Goal: Task Accomplishment & Management: Complete application form

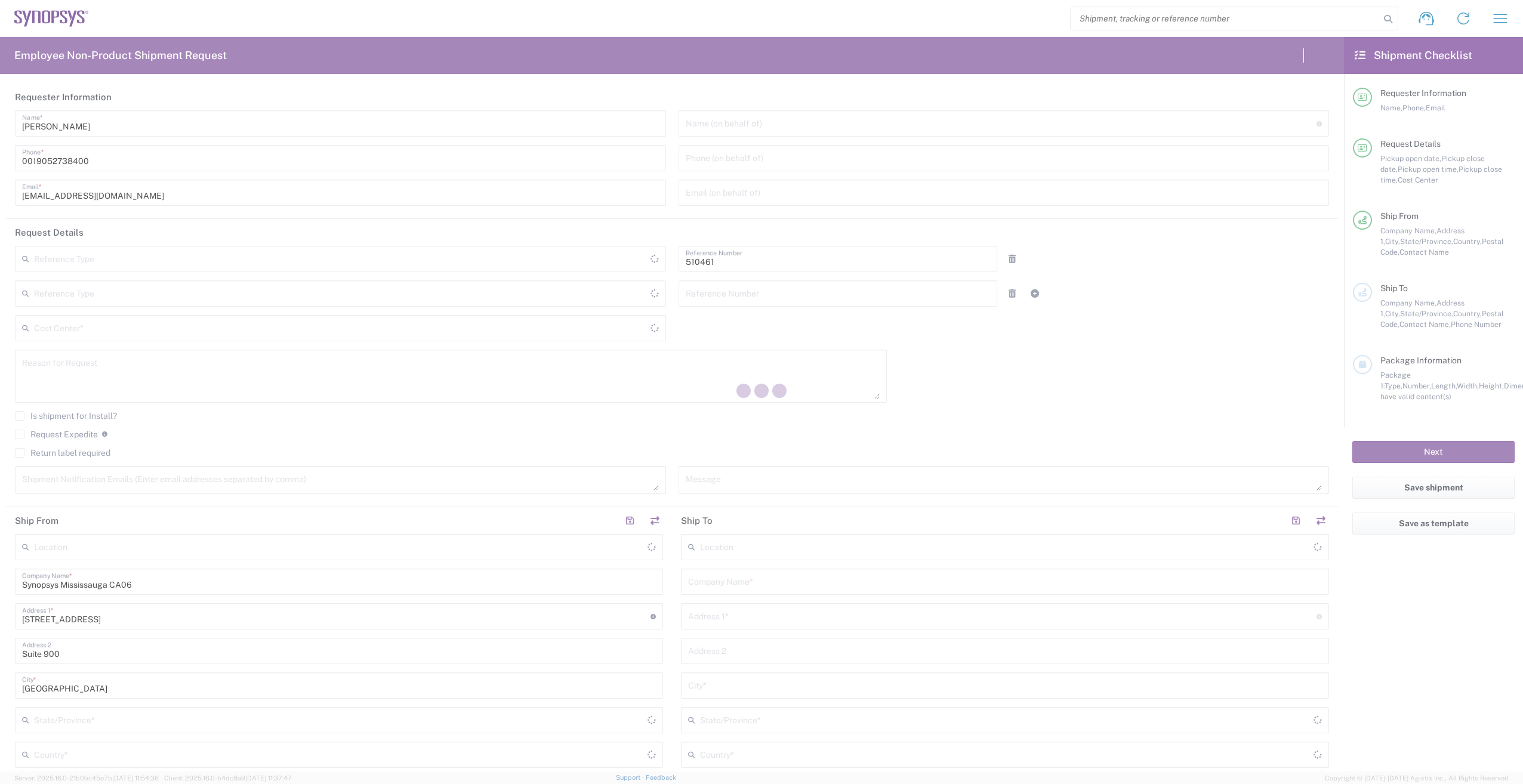
type input "Department"
type input "CA02, SG, MSIP2, R&D 510461"
type input "[GEOGRAPHIC_DATA]"
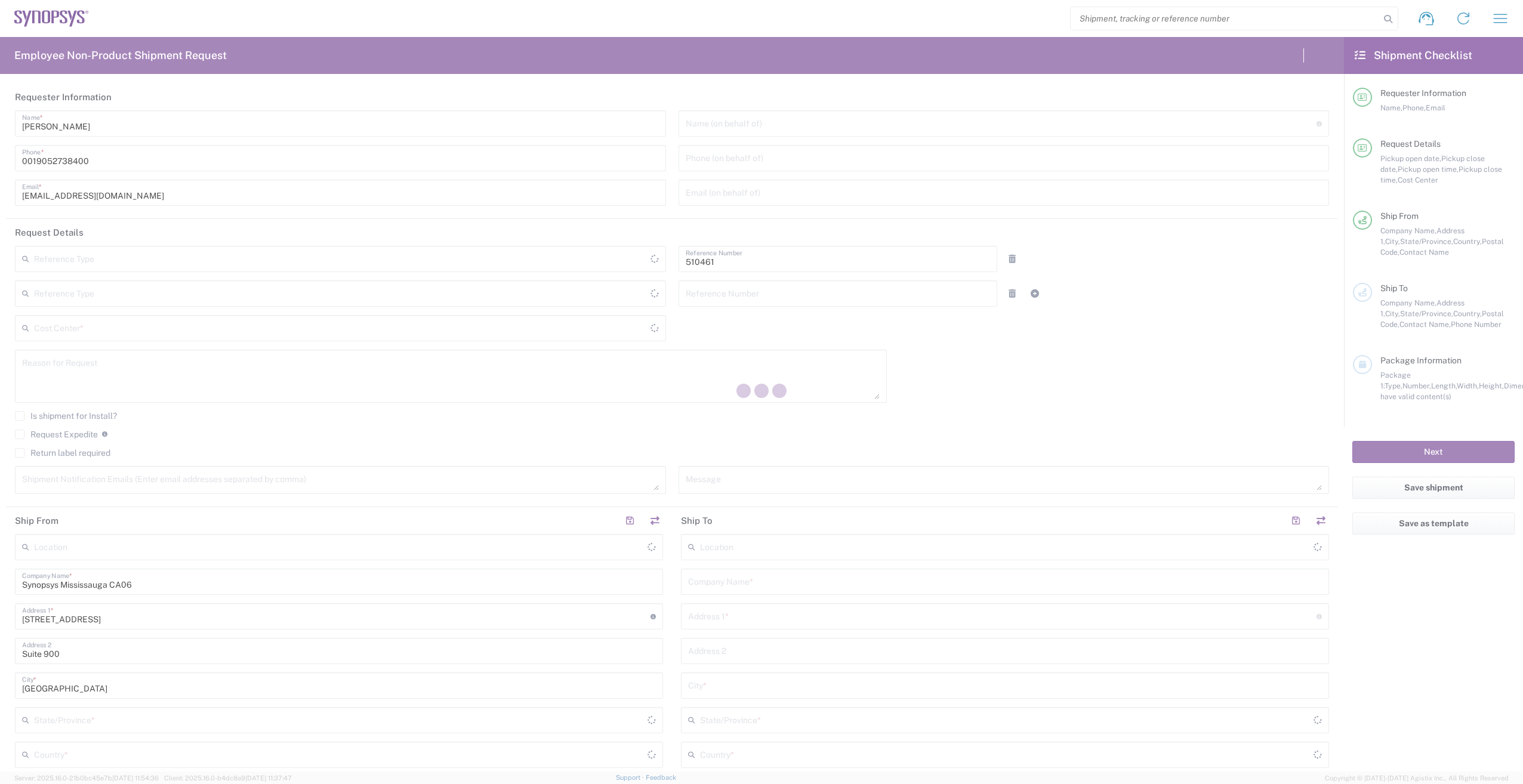
type input "Delivered at Place"
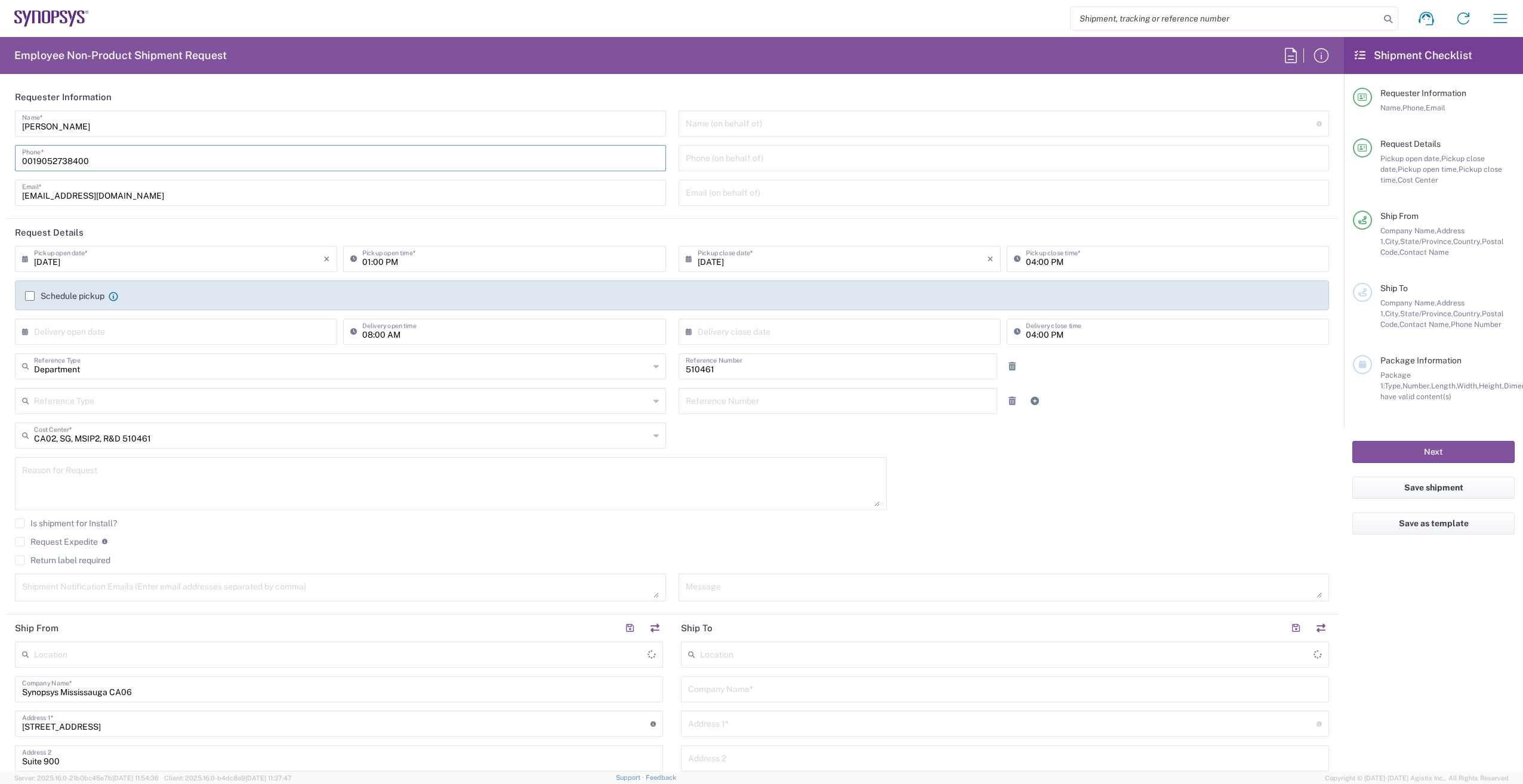
drag, startPoint x: 34, startPoint y: 158, endPoint x: 8, endPoint y: 165, distance: 26.9
click at [8, 165] on main "[PERSON_NAME] Name * [PHONE_NUMBER] Phone * [EMAIL_ADDRESS][DOMAIN_NAME] Email …" at bounding box center [672, 162] width 1332 height 104
type input "9052738400"
type input "[GEOGRAPHIC_DATA] CA06"
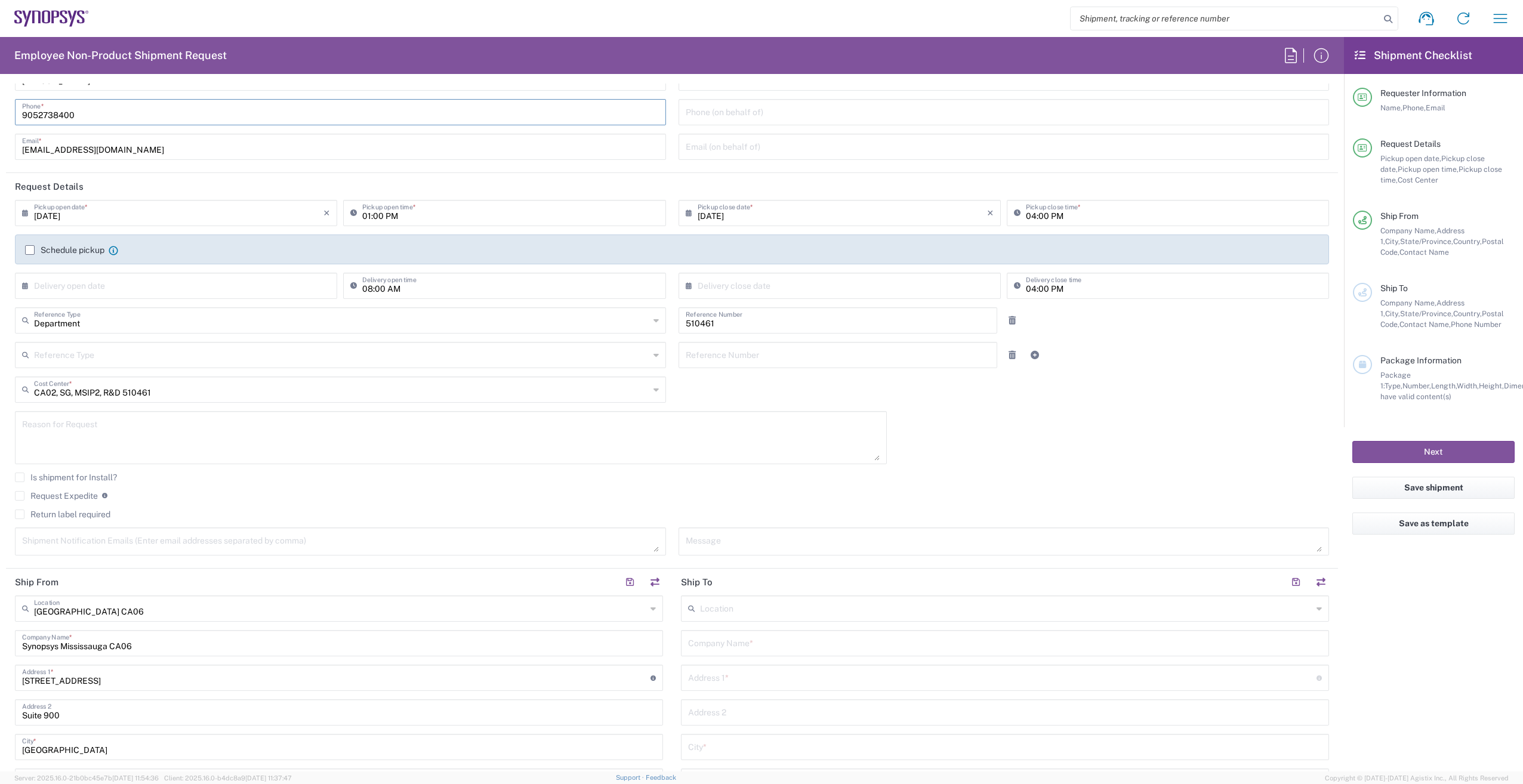
scroll to position [179, 0]
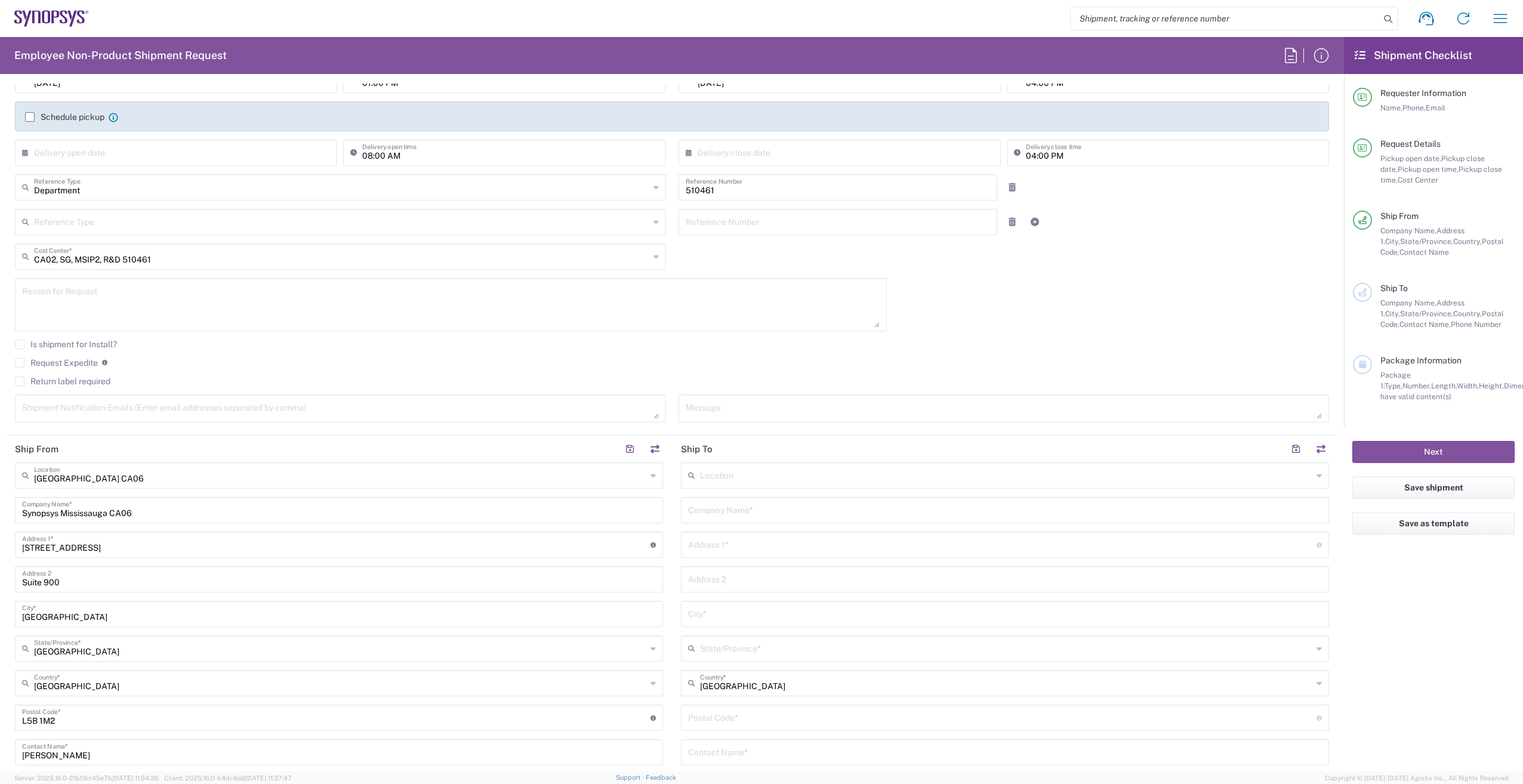
type input "9052738400"
click at [31, 118] on label "Schedule pickup" at bounding box center [65, 117] width 80 height 9
click at [30, 117] on input "Schedule pickup" at bounding box center [30, 117] width 0 height 0
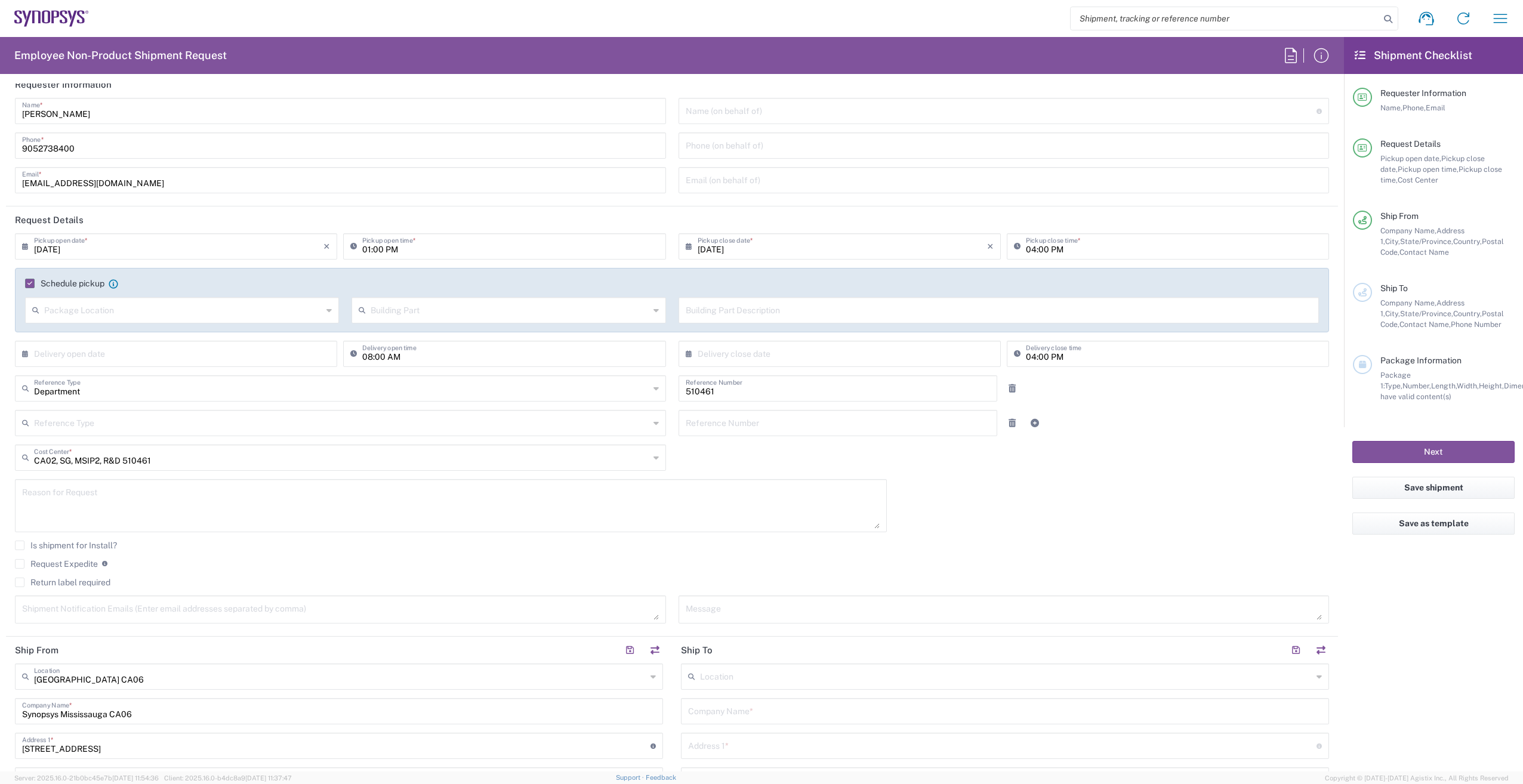
scroll to position [0, 0]
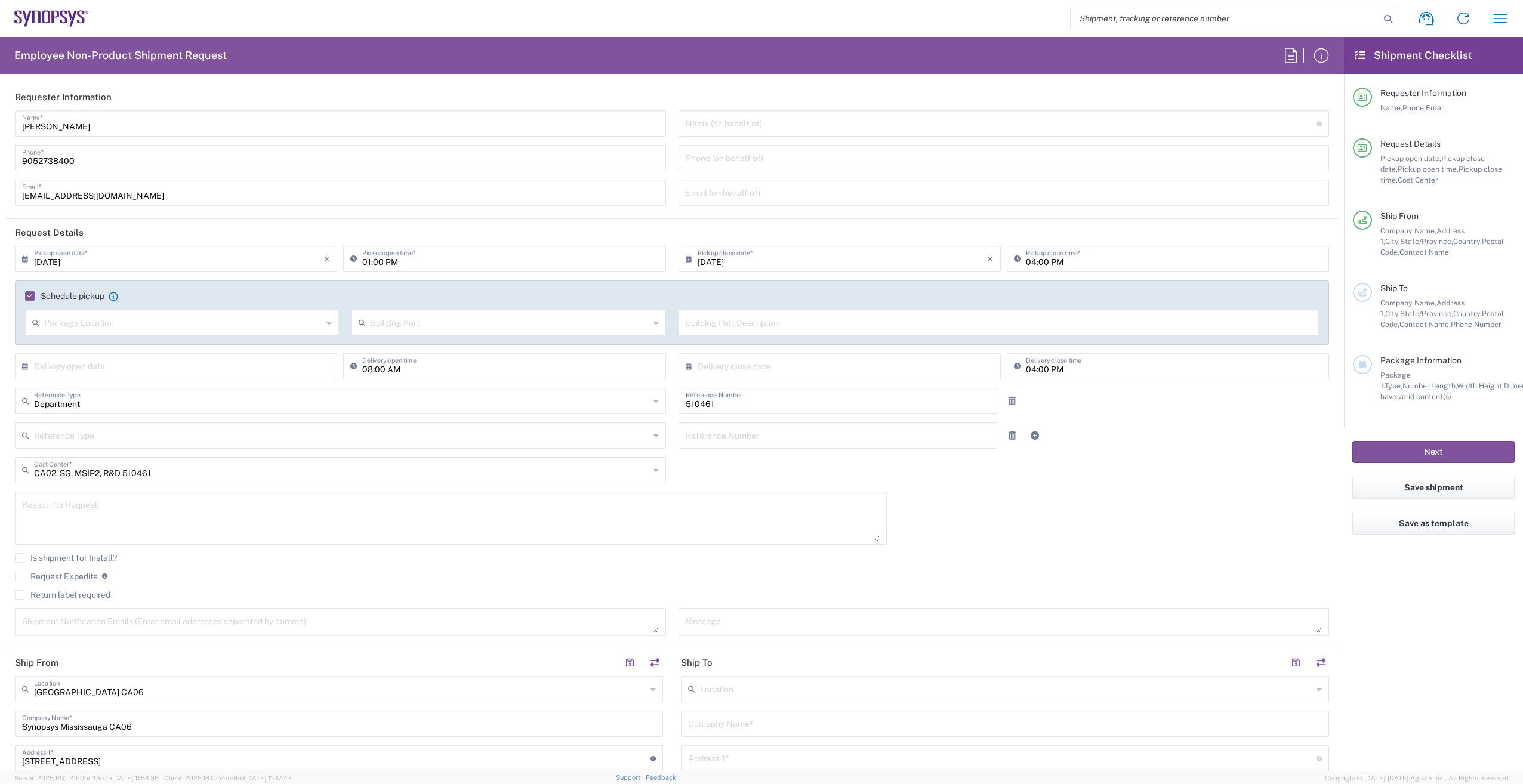
click at [367, 256] on input "01:00 PM" at bounding box center [509, 258] width 296 height 21
type input "02:00 PM"
click at [1028, 260] on input "04:00 PM" at bounding box center [1173, 258] width 296 height 21
type input "05:00 PM"
click at [776, 421] on div "510461 Reference Number" at bounding box center [838, 405] width 332 height 34
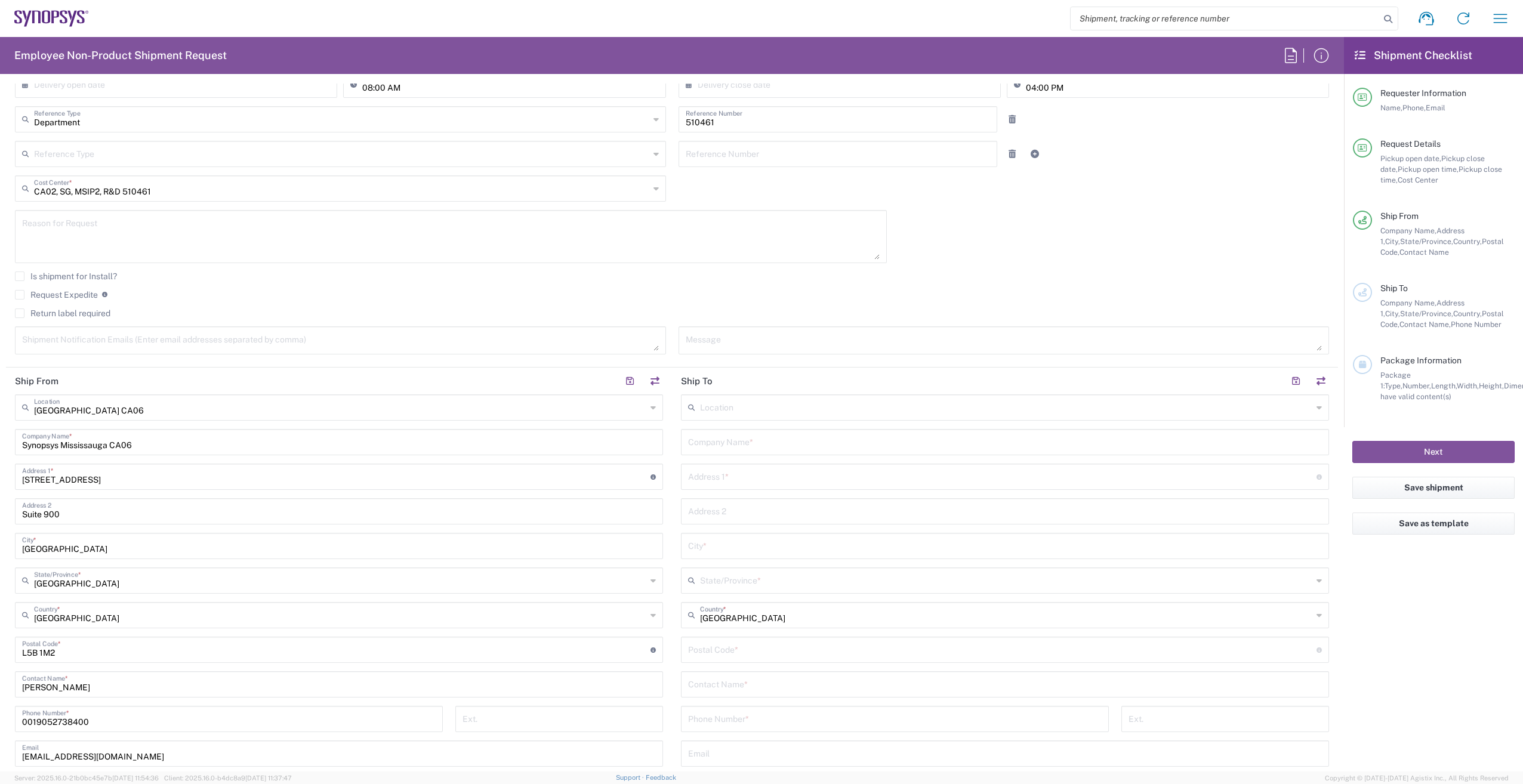
scroll to position [298, 0]
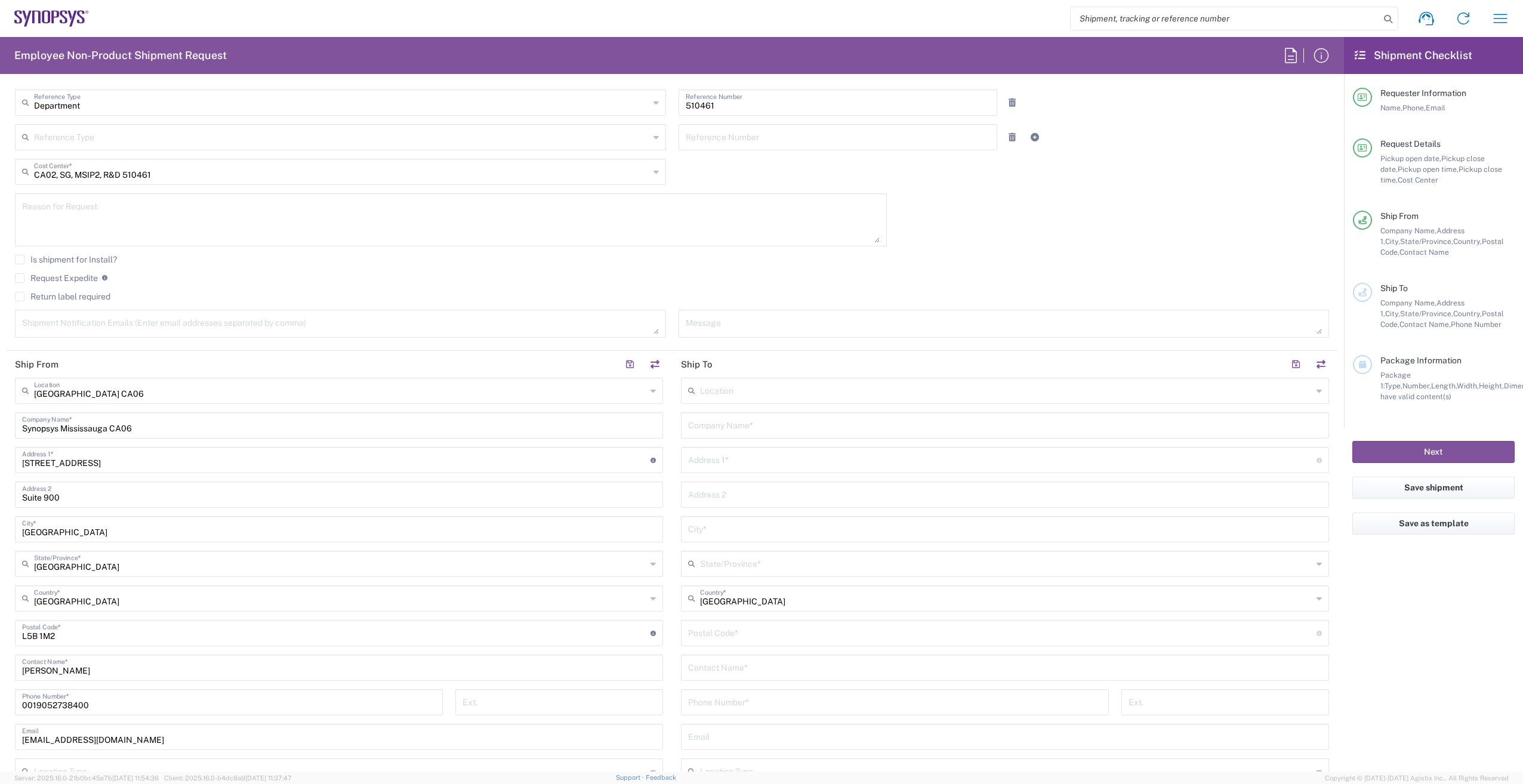
click at [140, 210] on textarea at bounding box center [451, 220] width 858 height 46
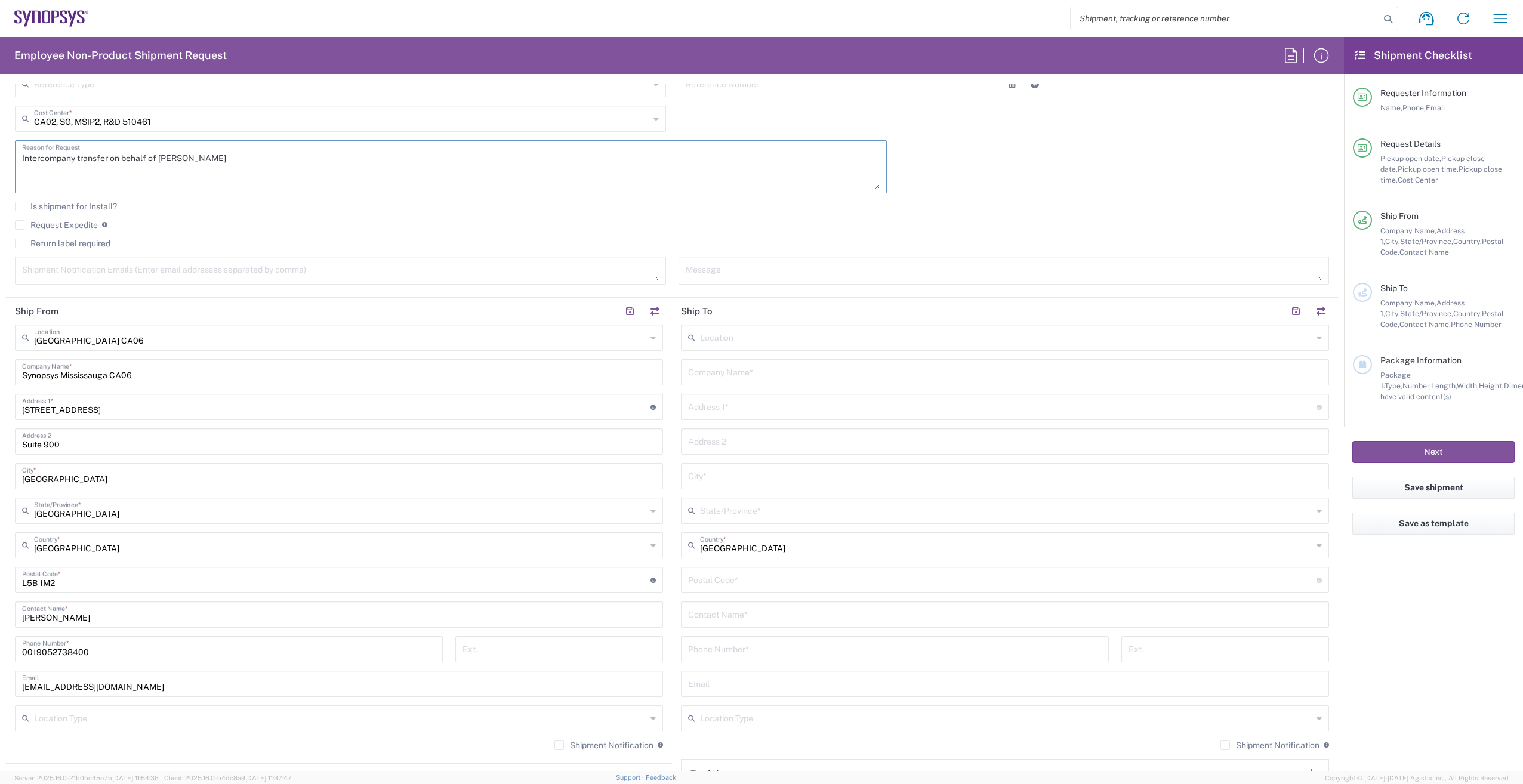
scroll to position [477, 0]
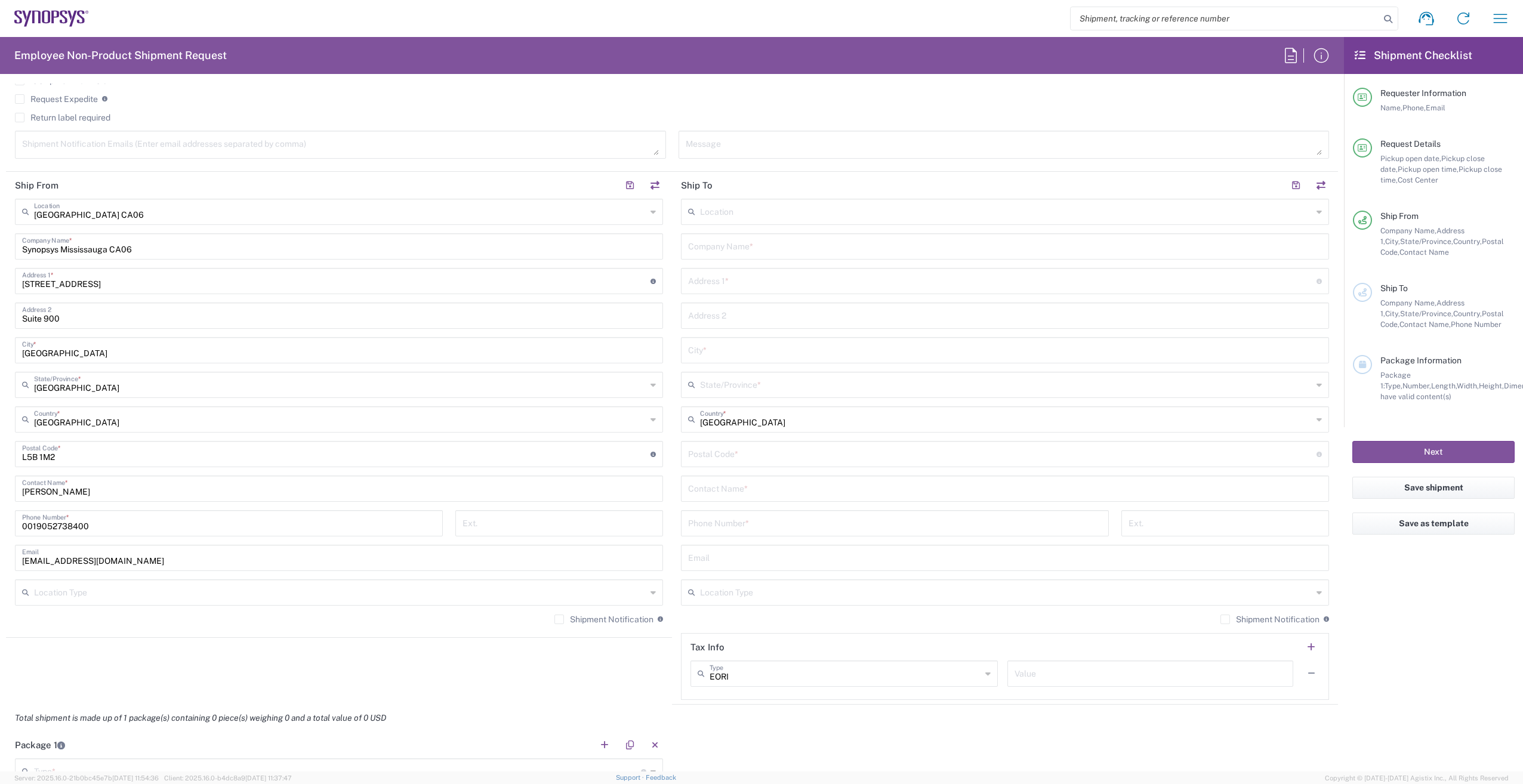
type textarea "Intercompany transfer on behalf of [PERSON_NAME]"
drag, startPoint x: 156, startPoint y: 250, endPoint x: 308, endPoint y: 244, distance: 152.1
click at [67, 248] on input "Synopsys Mississauga CA06" at bounding box center [339, 245] width 633 height 21
type input "Synopsys Canada ULC"
drag, startPoint x: 35, startPoint y: 524, endPoint x: -2, endPoint y: 523, distance: 37.0
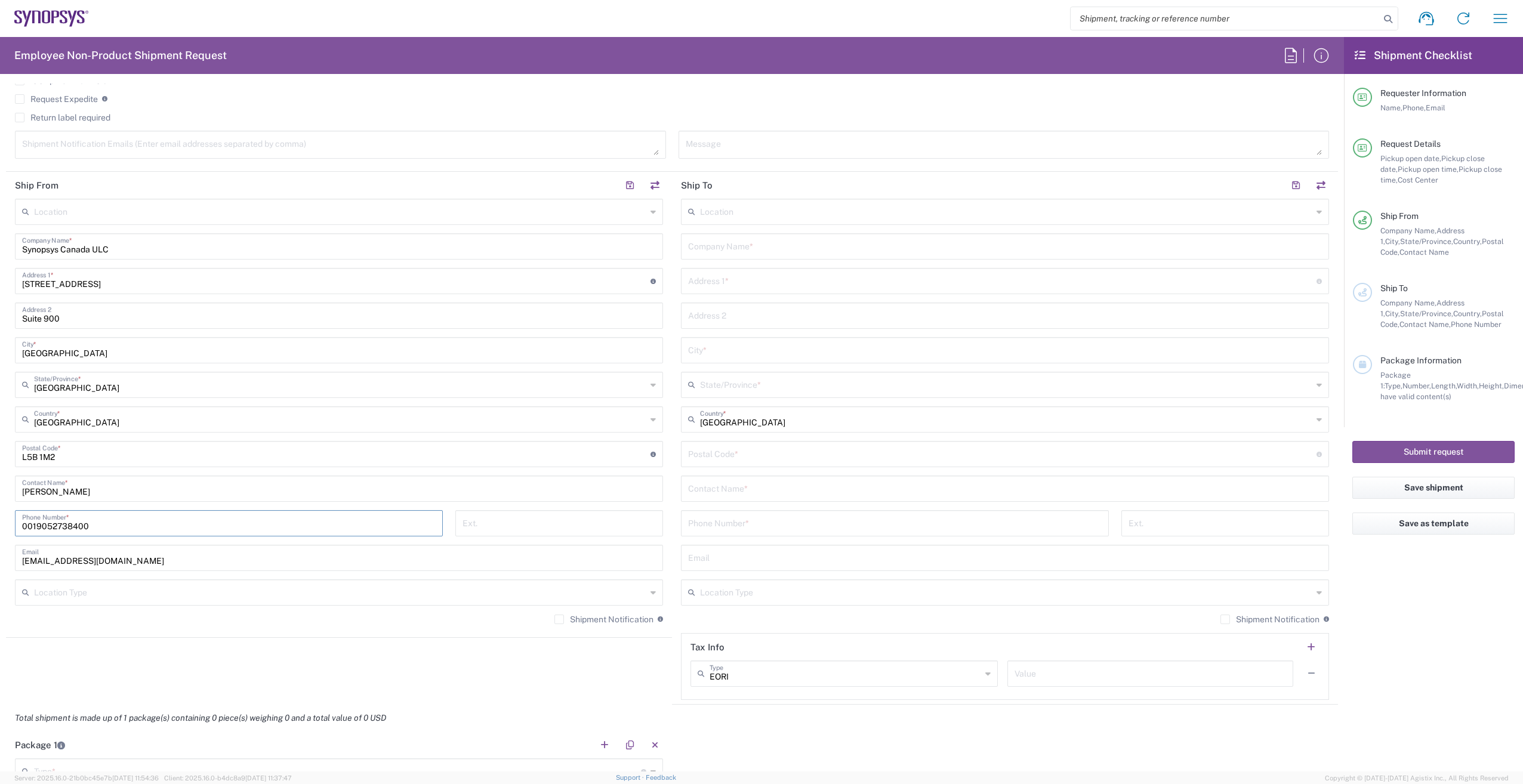
click at [0, 523] on html "Shipment request Shipment tracking Employee non-product shipment request My shi…" at bounding box center [761, 392] width 1523 height 784
type input "9052738400"
click at [765, 246] on input "text" at bounding box center [1004, 245] width 633 height 21
paste input "Synopsys, Inc"
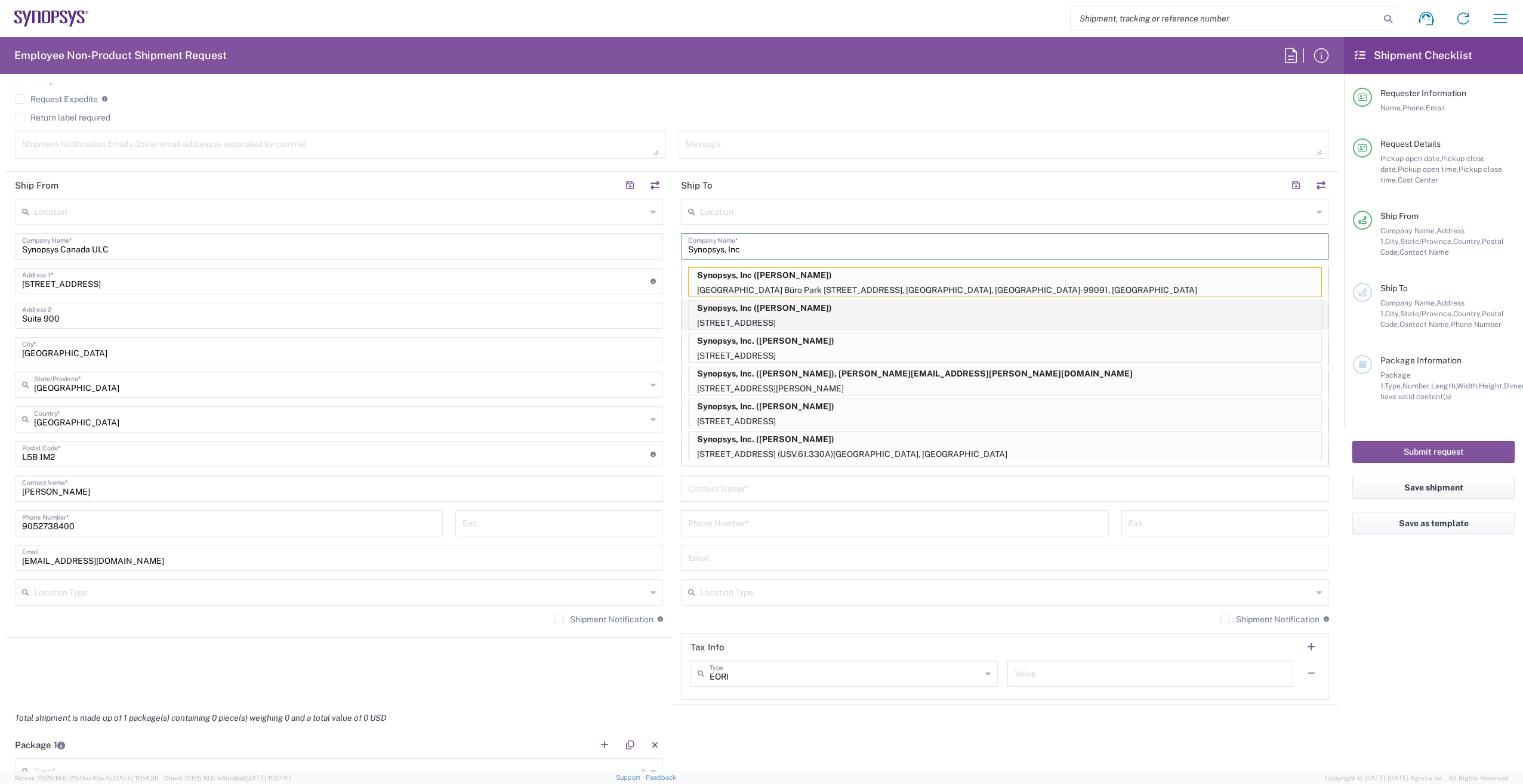
type input "Synopsys, Inc"
click at [744, 307] on p "Synopsys, Inc ([PERSON_NAME])" at bounding box center [1004, 307] width 633 height 15
type input "[STREET_ADDRESS]"
type input "[GEOGRAPHIC_DATA], CA 94085"
type input "Sunnyvale"
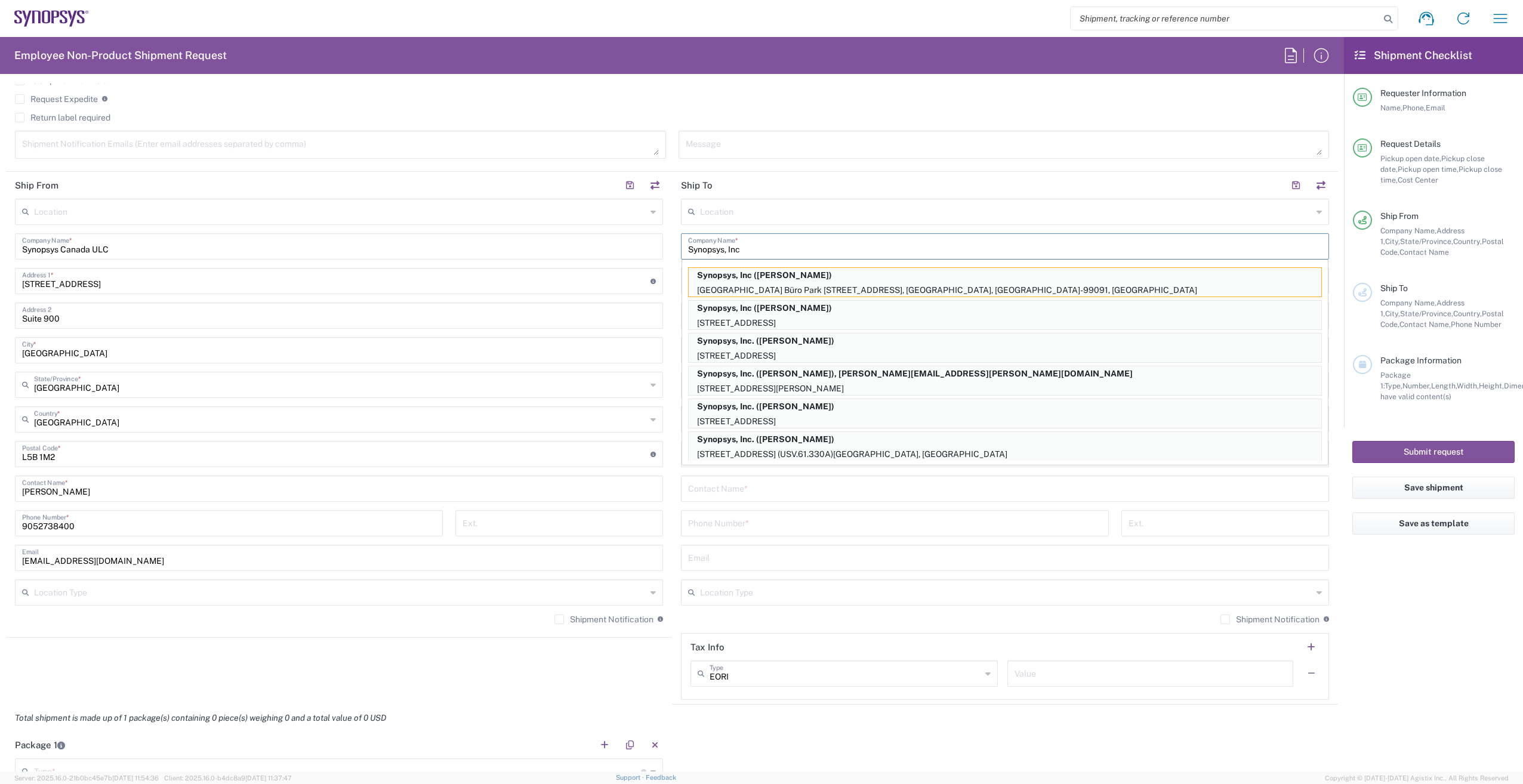
type input "[GEOGRAPHIC_DATA]"
type input "94085"
type input "[PERSON_NAME]"
type input "6508617959"
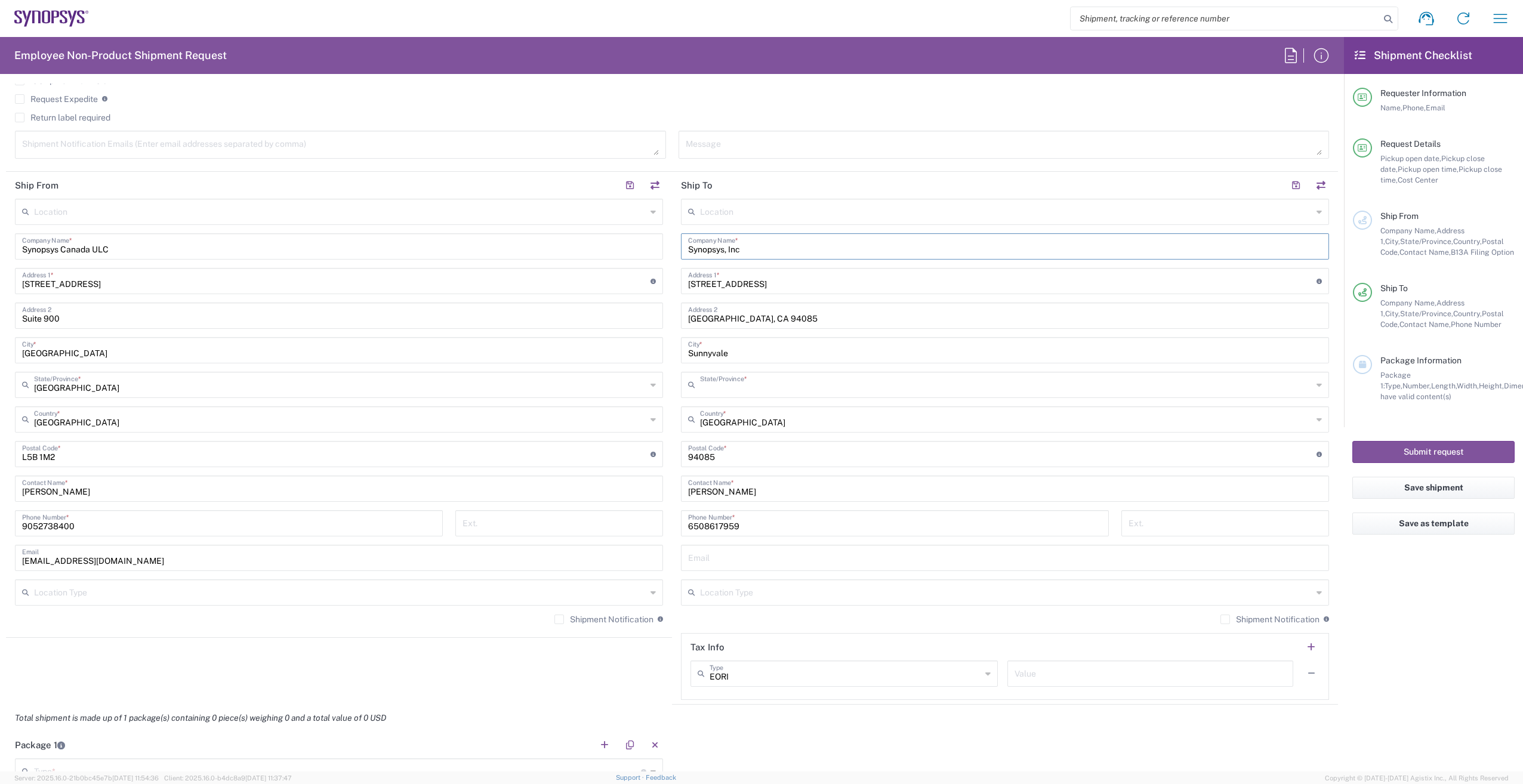
type input "[US_STATE]"
drag, startPoint x: 740, startPoint y: 491, endPoint x: 640, endPoint y: 481, distance: 100.5
click at [640, 481] on div "Ship From Location [GEOGRAPHIC_DATA] DE04 Agrate Brianza IT01 [GEOGRAPHIC_DATA]…" at bounding box center [672, 438] width 1332 height 533
paste input "[PERSON_NAME]"
type input "[PERSON_NAME]"
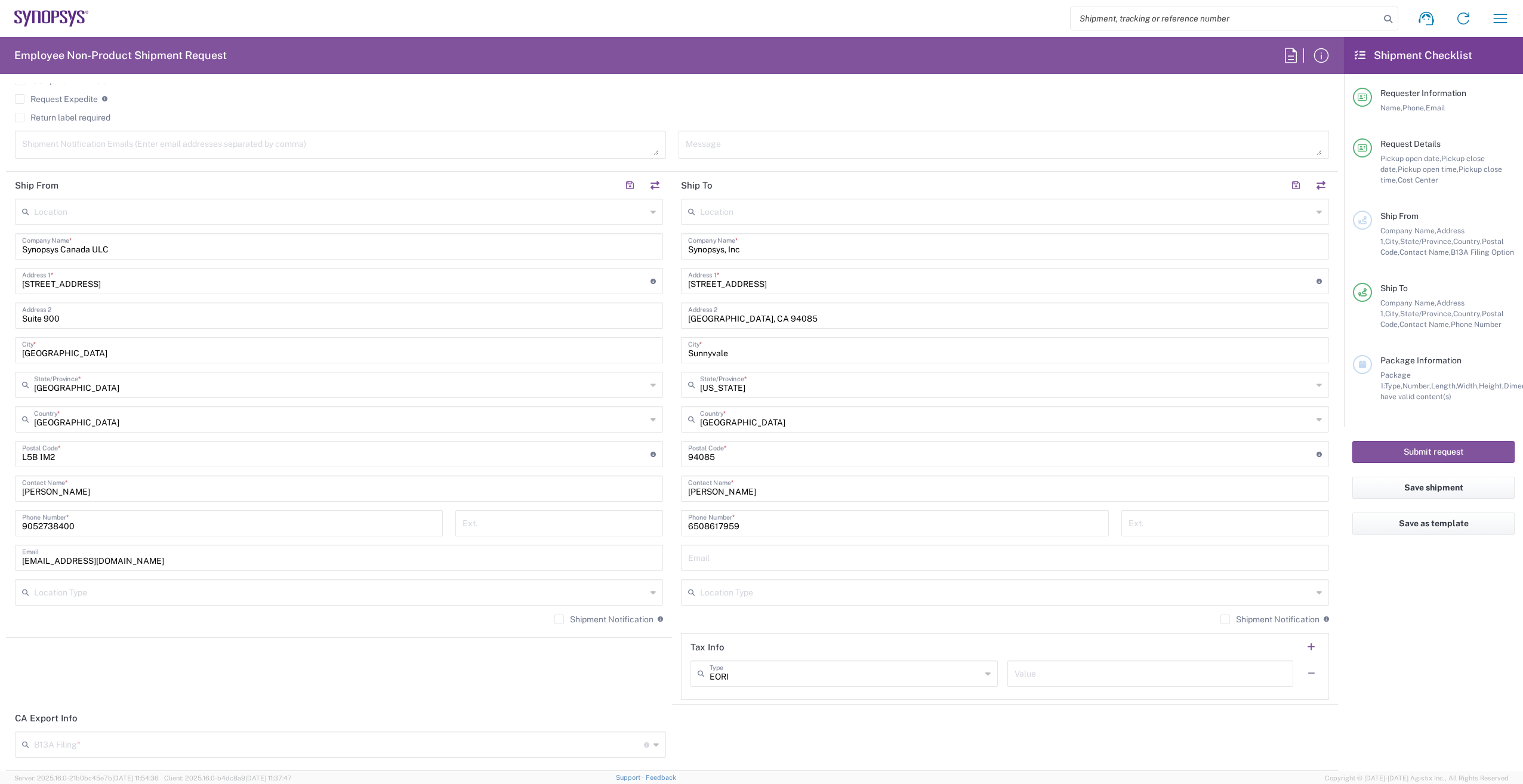
drag, startPoint x: 748, startPoint y: 528, endPoint x: 636, endPoint y: 528, distance: 112.0
click at [636, 528] on div "Ship From Location [GEOGRAPHIC_DATA] DE04 Agrate Brianza IT01 [GEOGRAPHIC_DATA]…" at bounding box center [672, 438] width 1332 height 533
paste input "650.584.4263"
click at [702, 525] on input "650.584.4263" at bounding box center [894, 522] width 414 height 21
click at [719, 523] on input "650584.4263" at bounding box center [894, 522] width 414 height 21
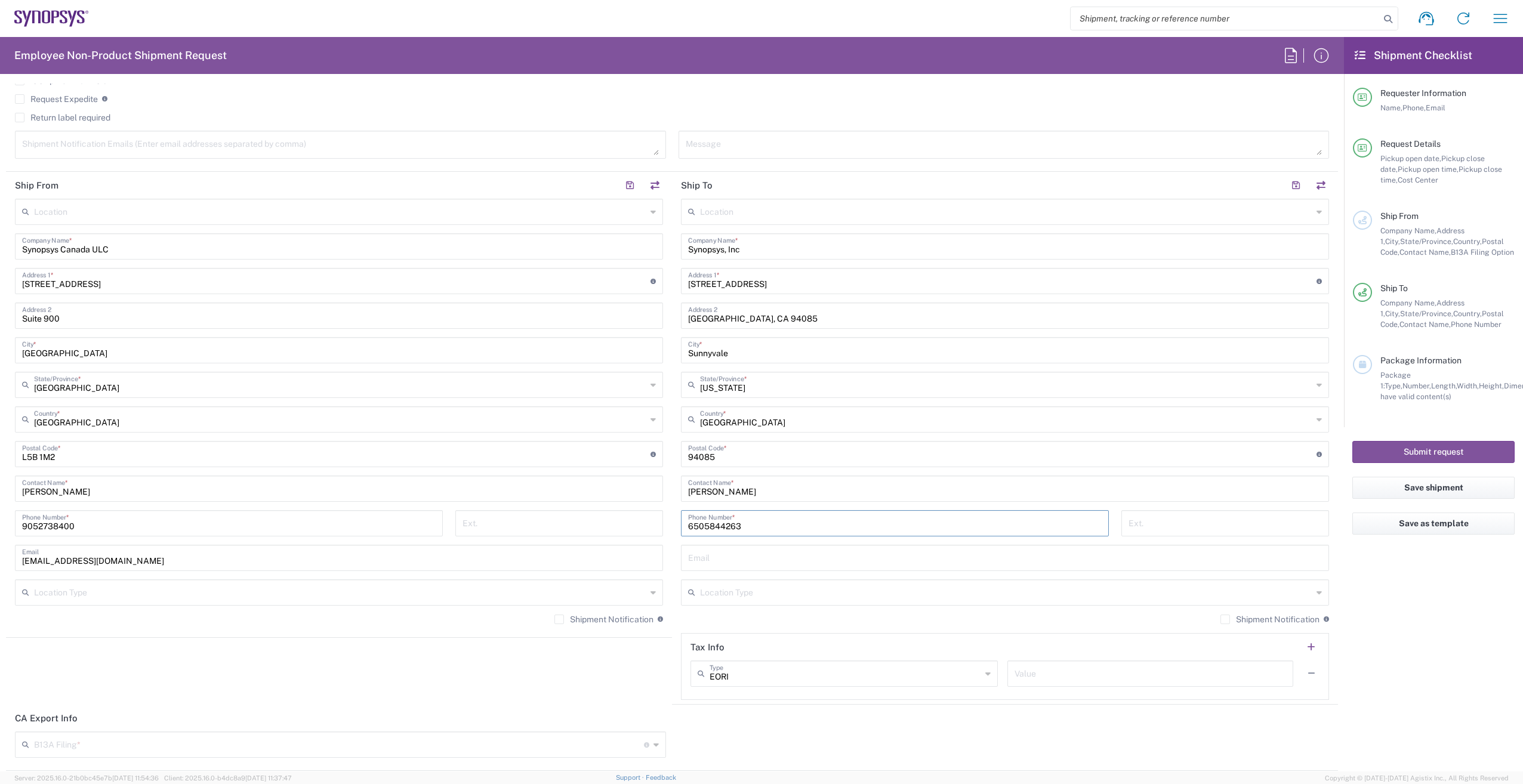
type input "6505844263"
click at [747, 558] on input "text" at bounding box center [1004, 556] width 633 height 21
paste input "[PERSON_NAME][EMAIL_ADDRESS][DOMAIN_NAME]"
type input "[PERSON_NAME][EMAIL_ADDRESS][DOMAIN_NAME]"
click at [1450, 622] on agx-form-checklist "Shipment Checklist Requester Information Name, Phone, Email Request Details Pic…" at bounding box center [1434, 404] width 179 height 734
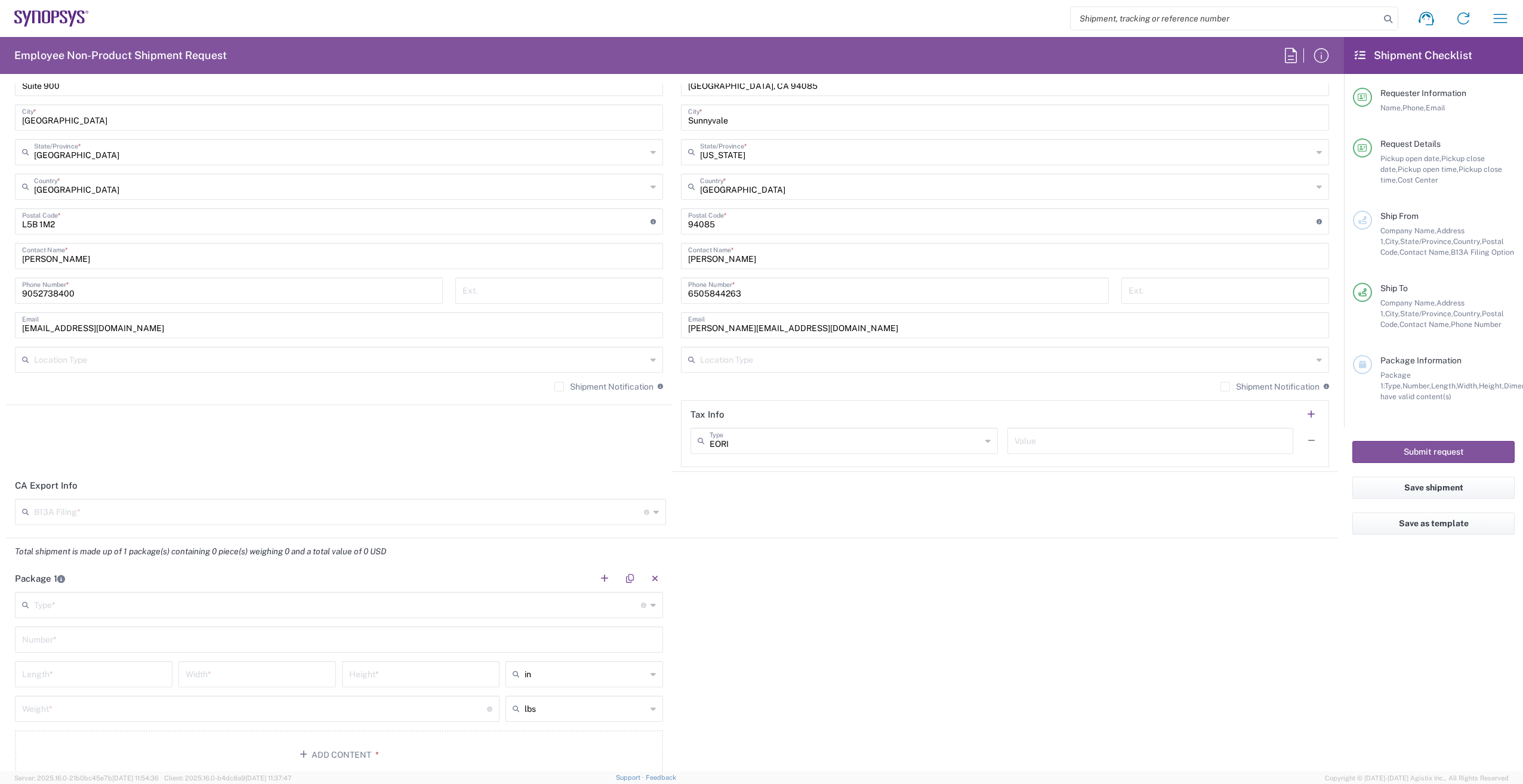
scroll to position [716, 0]
click at [1067, 430] on input "text" at bounding box center [1150, 434] width 272 height 21
paste input "[US_EMPLOYER_IDENTIFICATION_NUMBER]"
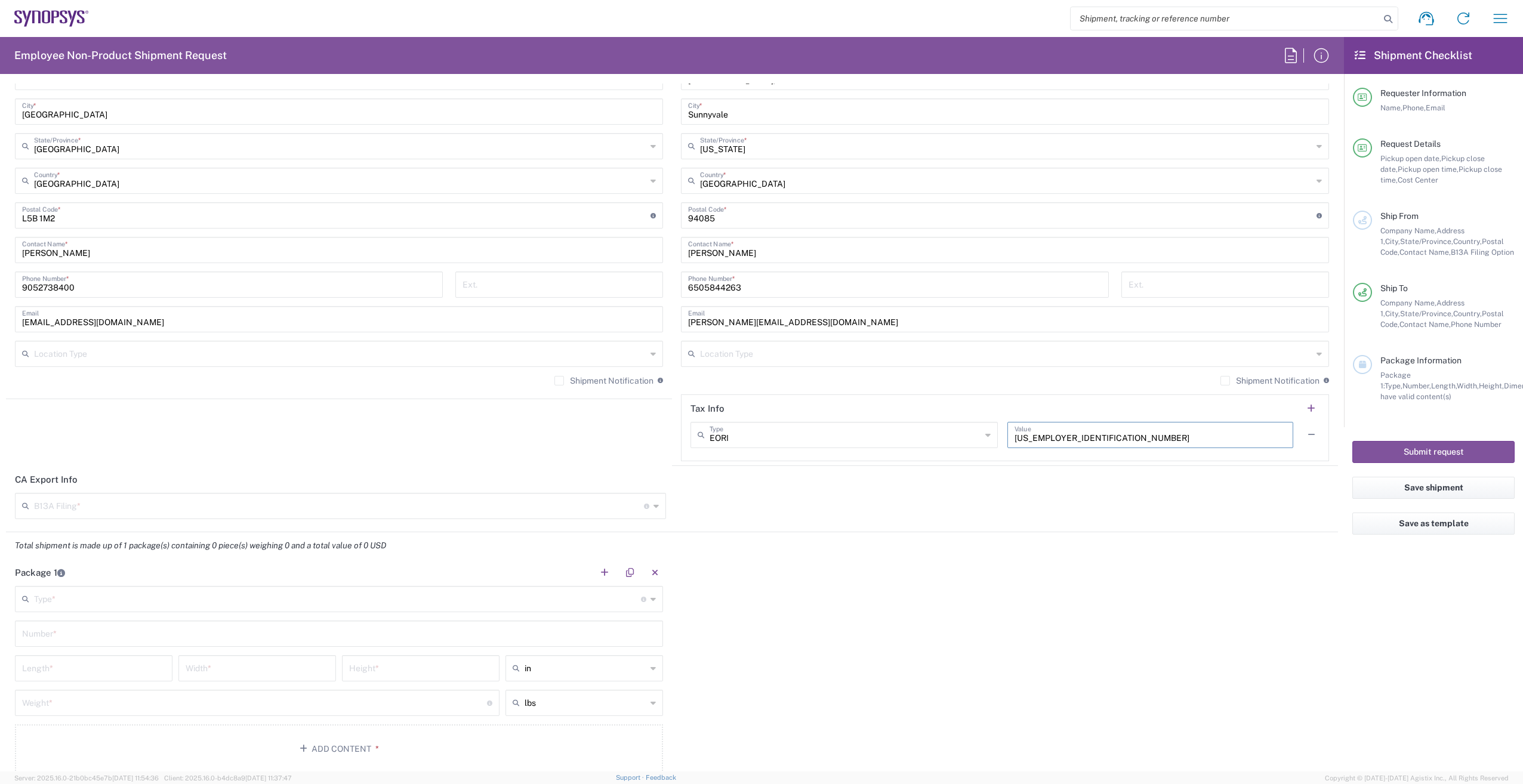
type input "[US_EMPLOYER_IDENTIFICATION_NUMBER]"
click at [864, 433] on input "text" at bounding box center [844, 434] width 272 height 21
click at [720, 541] on span "VAT" at bounding box center [838, 539] width 302 height 18
type input "VAT"
click at [1111, 577] on div "Package 1 Type * Material used to package goods Bale(s) Basket(s) Bolt(s) Bottl…" at bounding box center [672, 671] width 1332 height 223
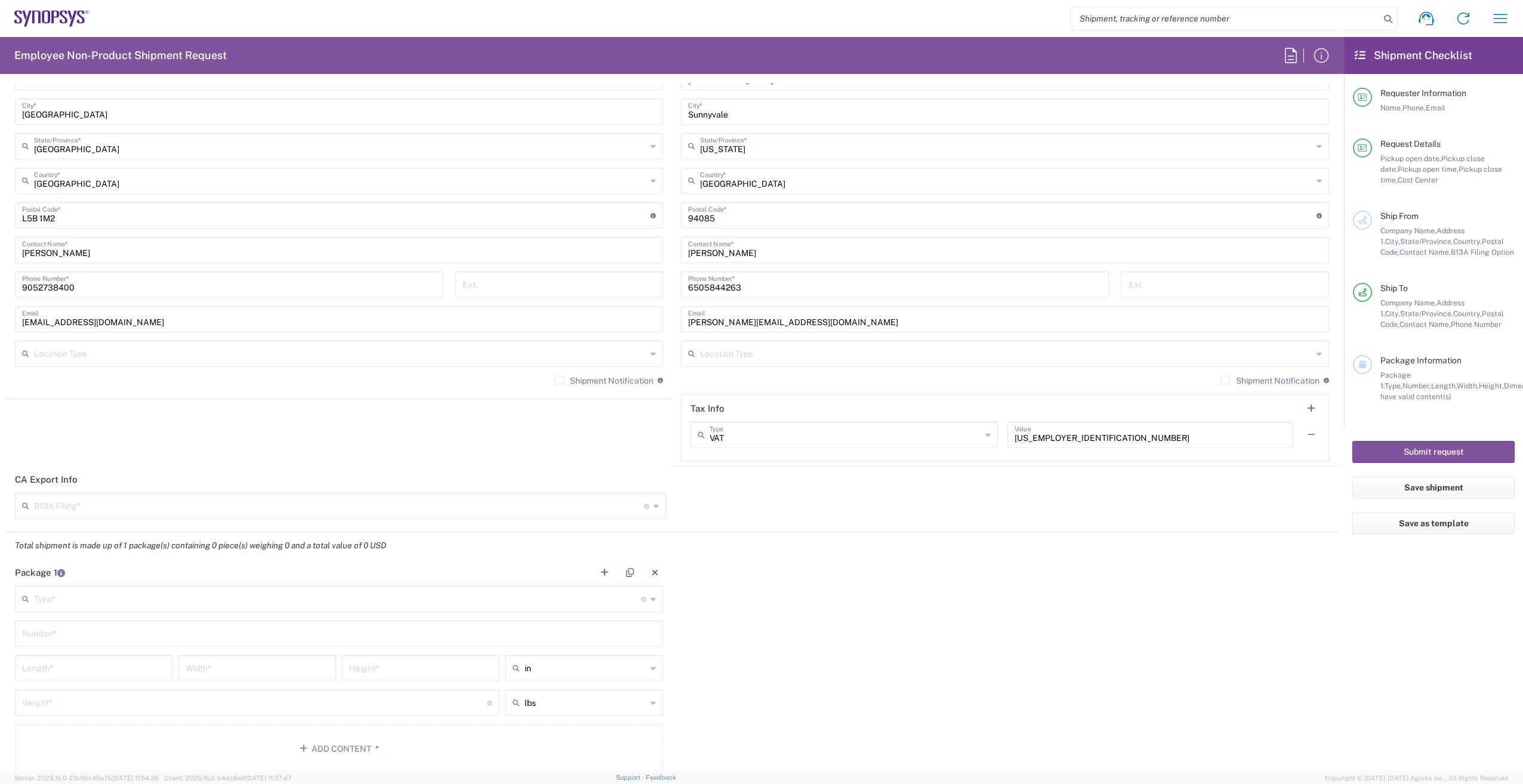
drag, startPoint x: 549, startPoint y: 381, endPoint x: 747, endPoint y: 379, distance: 198.0
click at [555, 381] on label "Shipment Notification" at bounding box center [604, 380] width 99 height 9
click at [559, 381] on input "Shipment Notification" at bounding box center [559, 381] width 0 height 0
drag, startPoint x: 1219, startPoint y: 378, endPoint x: 993, endPoint y: 449, distance: 236.9
click at [1220, 378] on label "Shipment Notification" at bounding box center [1269, 380] width 99 height 9
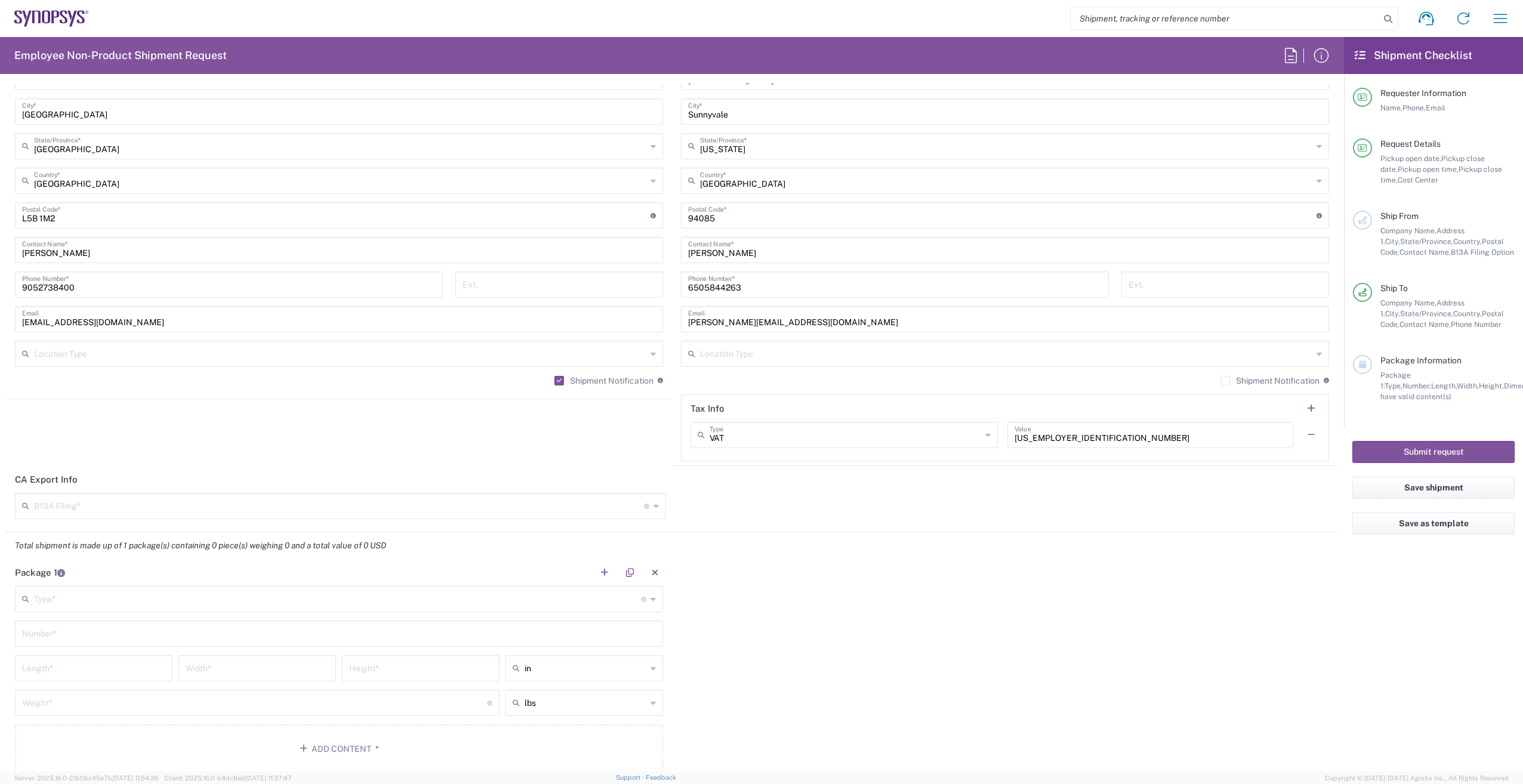
click at [1225, 381] on input "Shipment Notification" at bounding box center [1225, 381] width 0 height 0
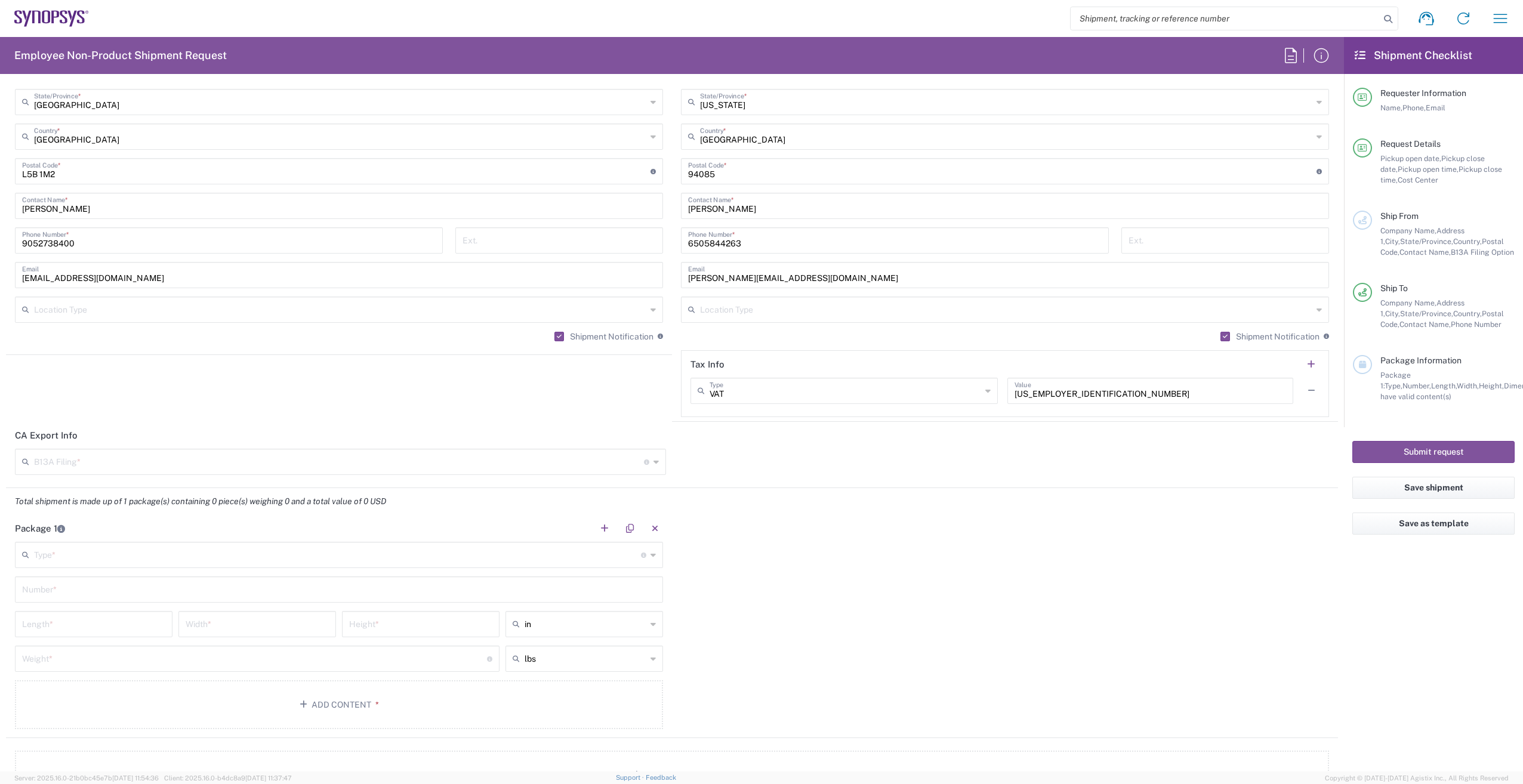
scroll to position [895, 0]
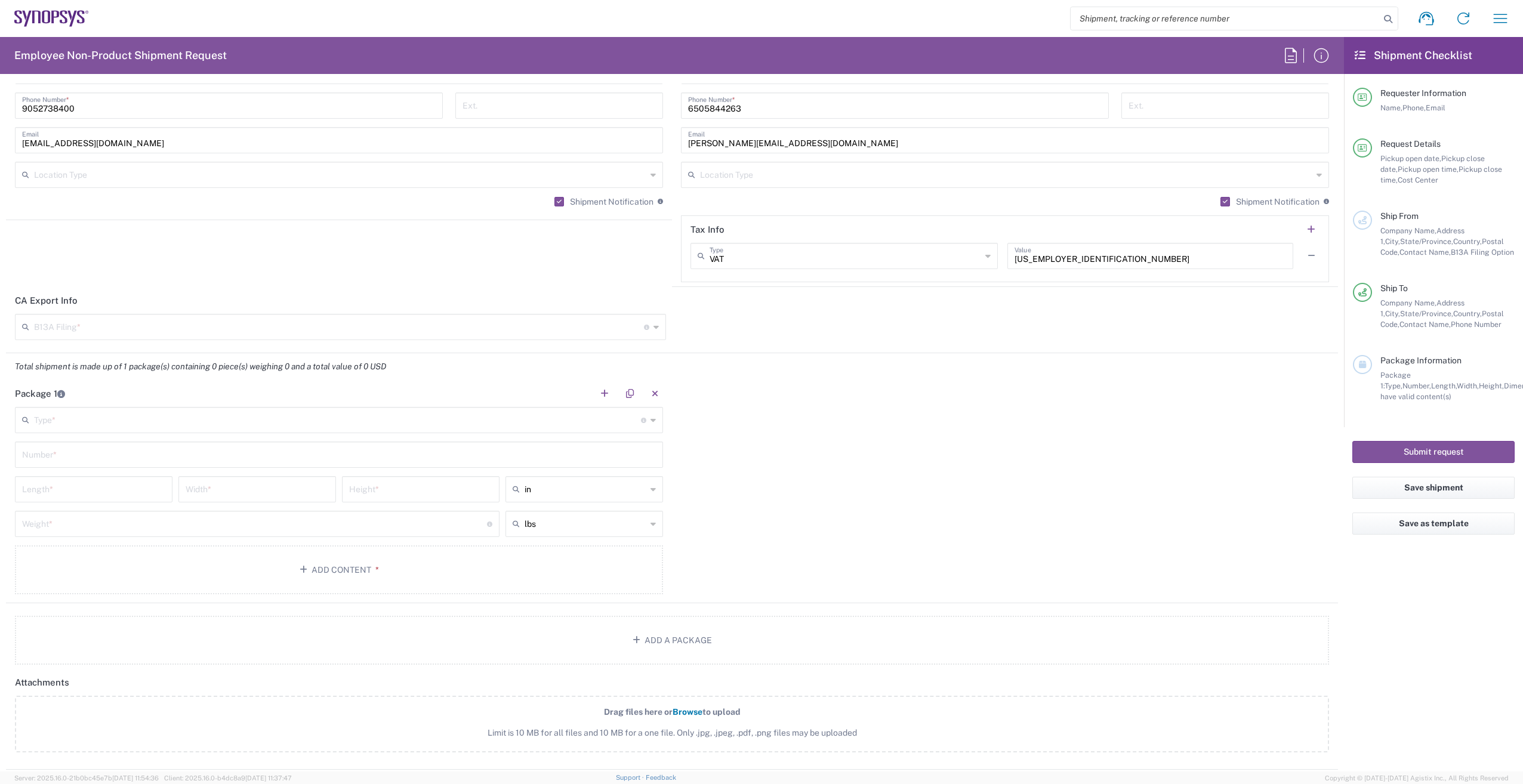
click at [243, 321] on input "text" at bounding box center [338, 326] width 610 height 21
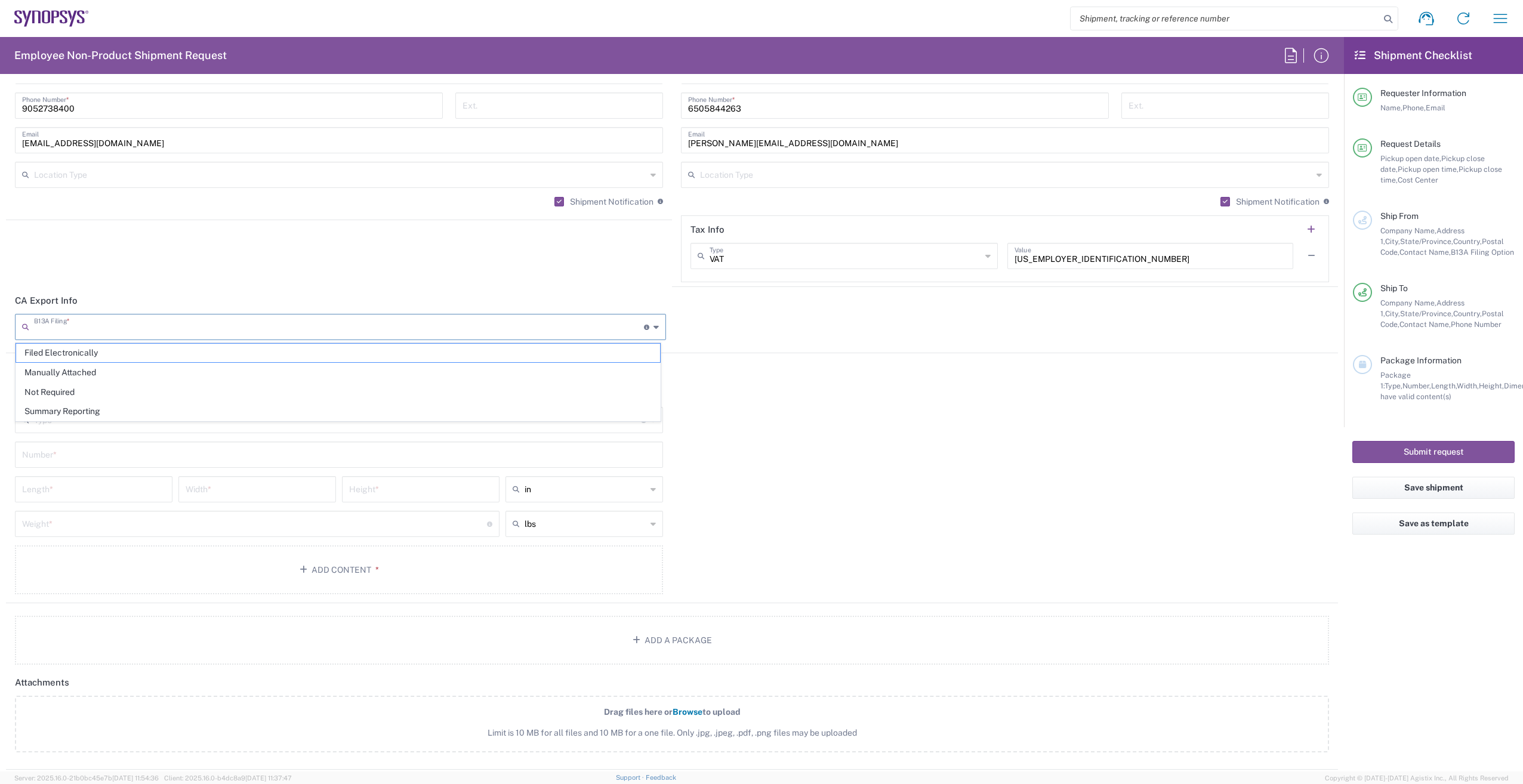
drag, startPoint x: 90, startPoint y: 392, endPoint x: 203, endPoint y: 387, distance: 113.1
click at [93, 392] on span "Not Required" at bounding box center [338, 392] width 644 height 18
type input "Not Required"
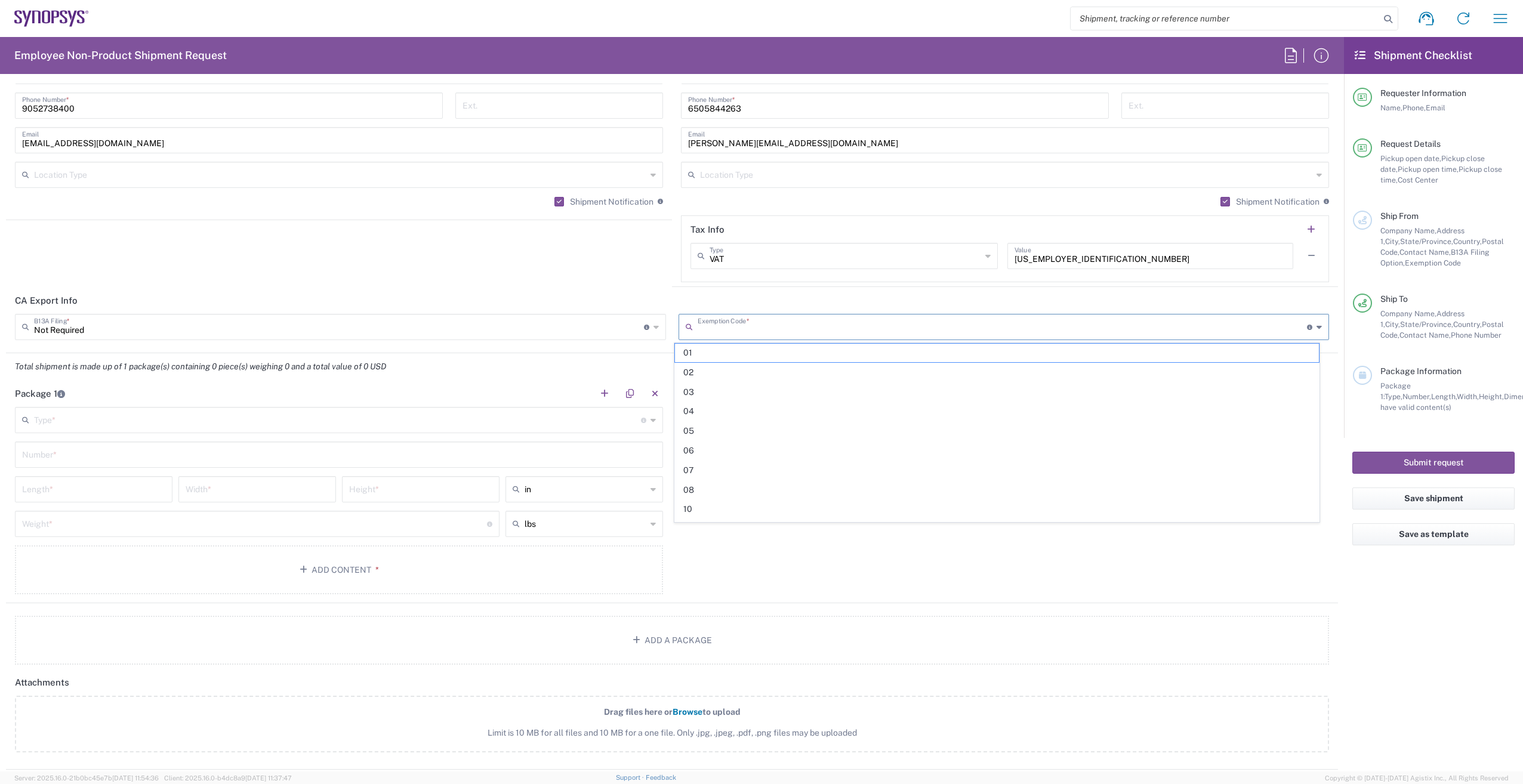
click at [709, 324] on input "text" at bounding box center [1002, 326] width 610 height 21
click at [696, 372] on span "02" at bounding box center [997, 372] width 644 height 18
type input "02"
click at [136, 424] on input "text" at bounding box center [337, 418] width 607 height 21
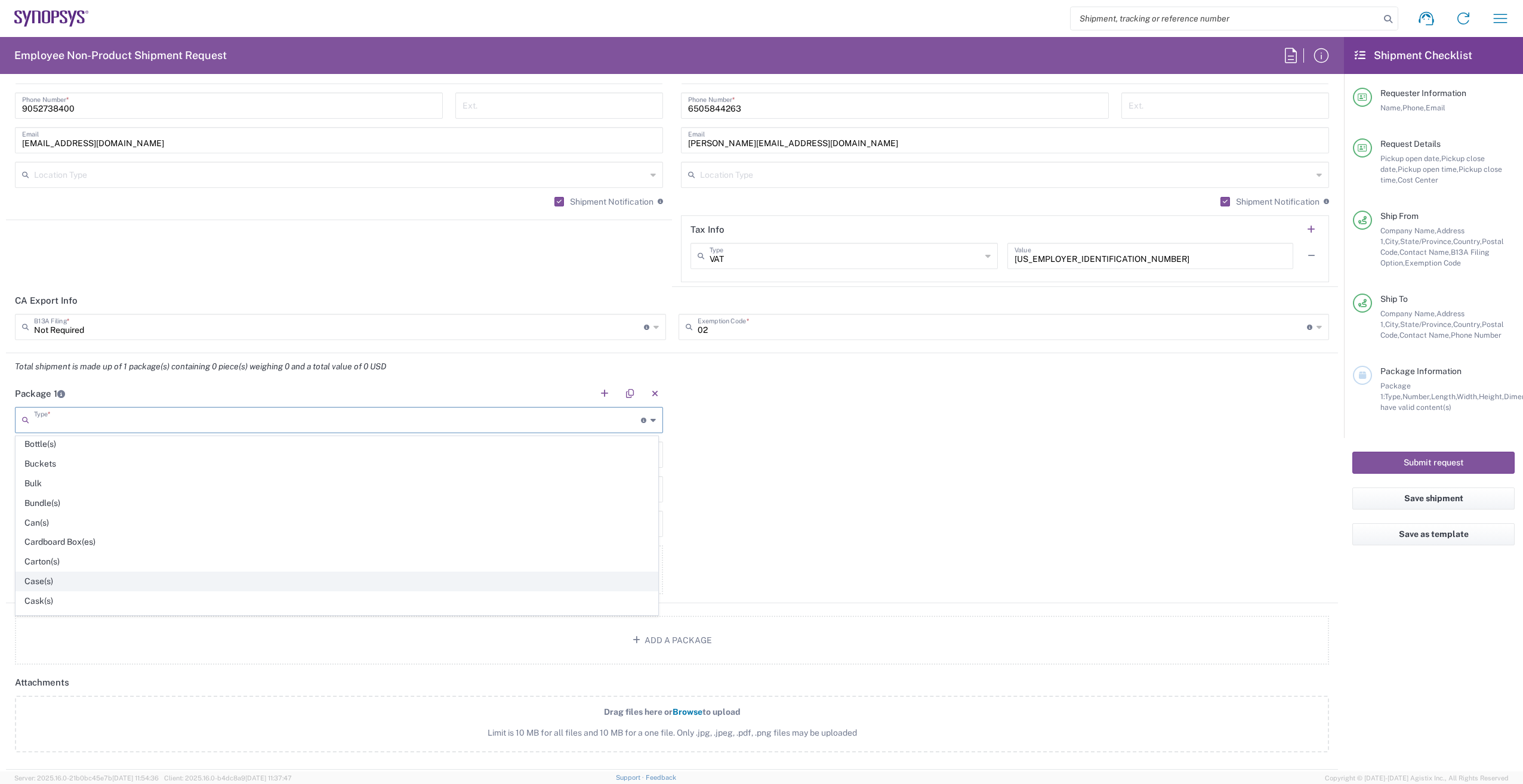
scroll to position [119, 0]
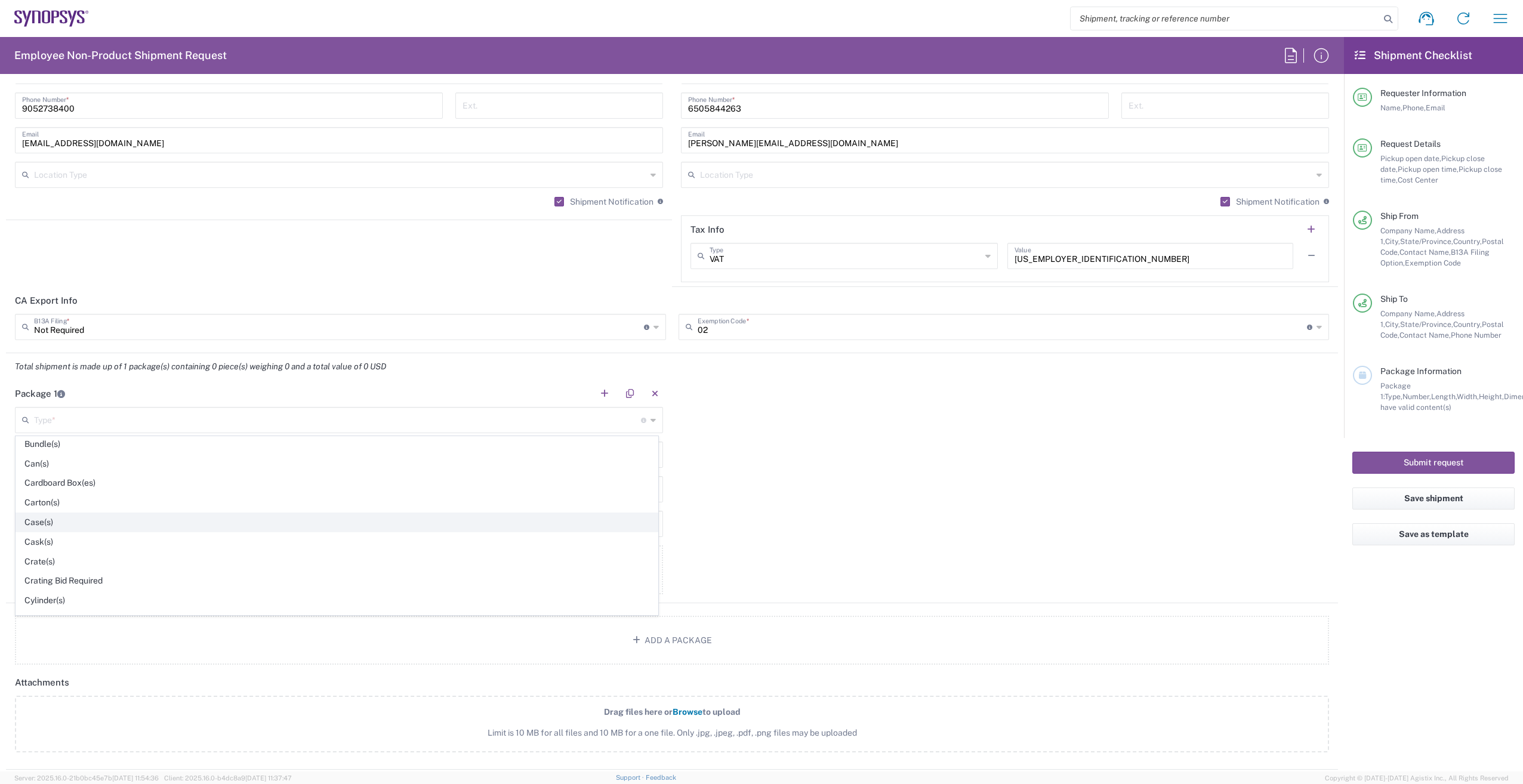
click at [119, 521] on span "Case(s)" at bounding box center [337, 522] width 641 height 18
type input "Case(s)"
click at [118, 452] on input "text" at bounding box center [339, 454] width 633 height 21
type input "1"
click at [650, 487] on icon at bounding box center [652, 489] width 5 height 19
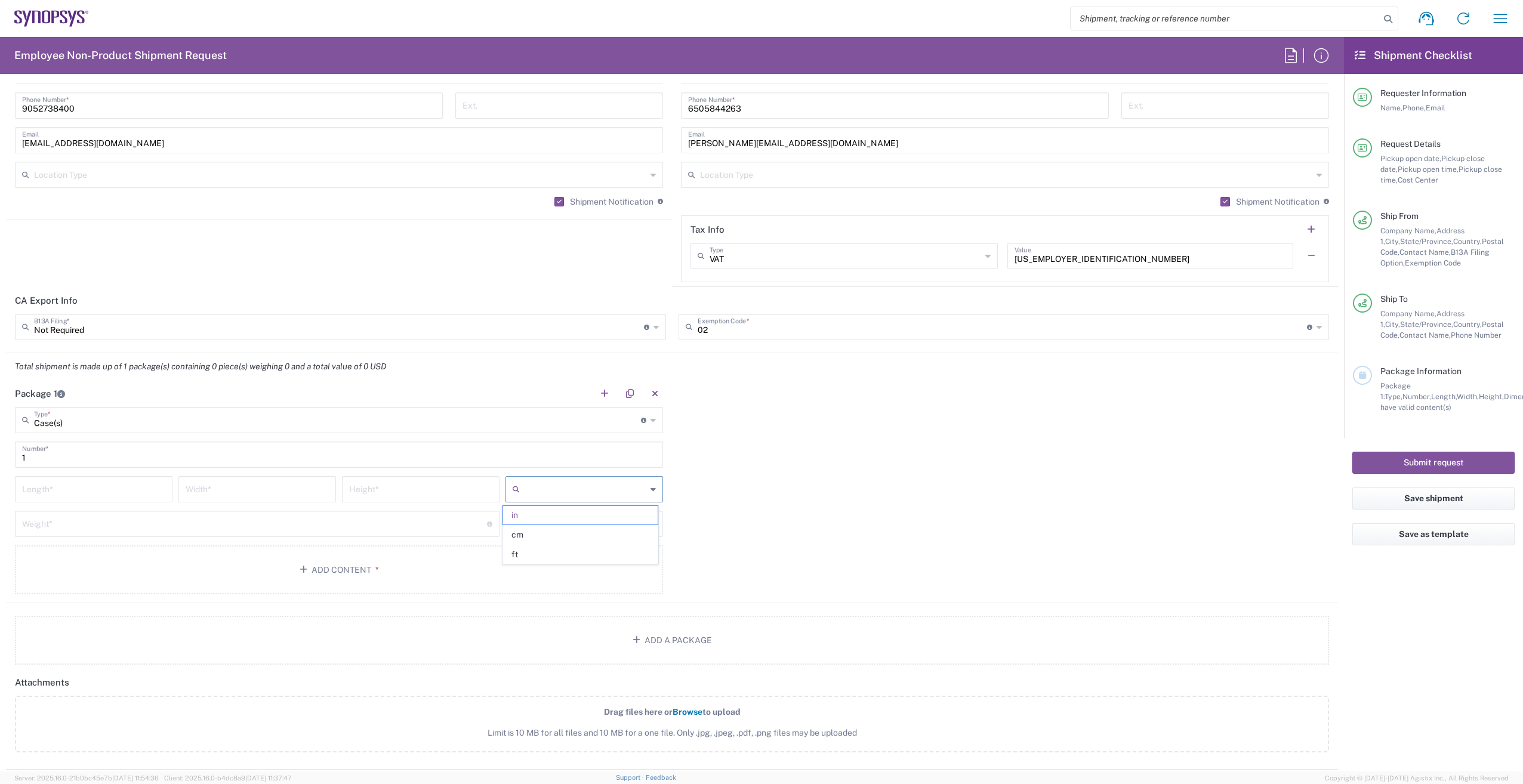
click at [569, 533] on span "cm" at bounding box center [580, 535] width 154 height 18
type input "cm"
click at [650, 525] on icon at bounding box center [652, 523] width 5 height 19
click at [572, 571] on span "kgs" at bounding box center [580, 569] width 154 height 18
type input "kgs"
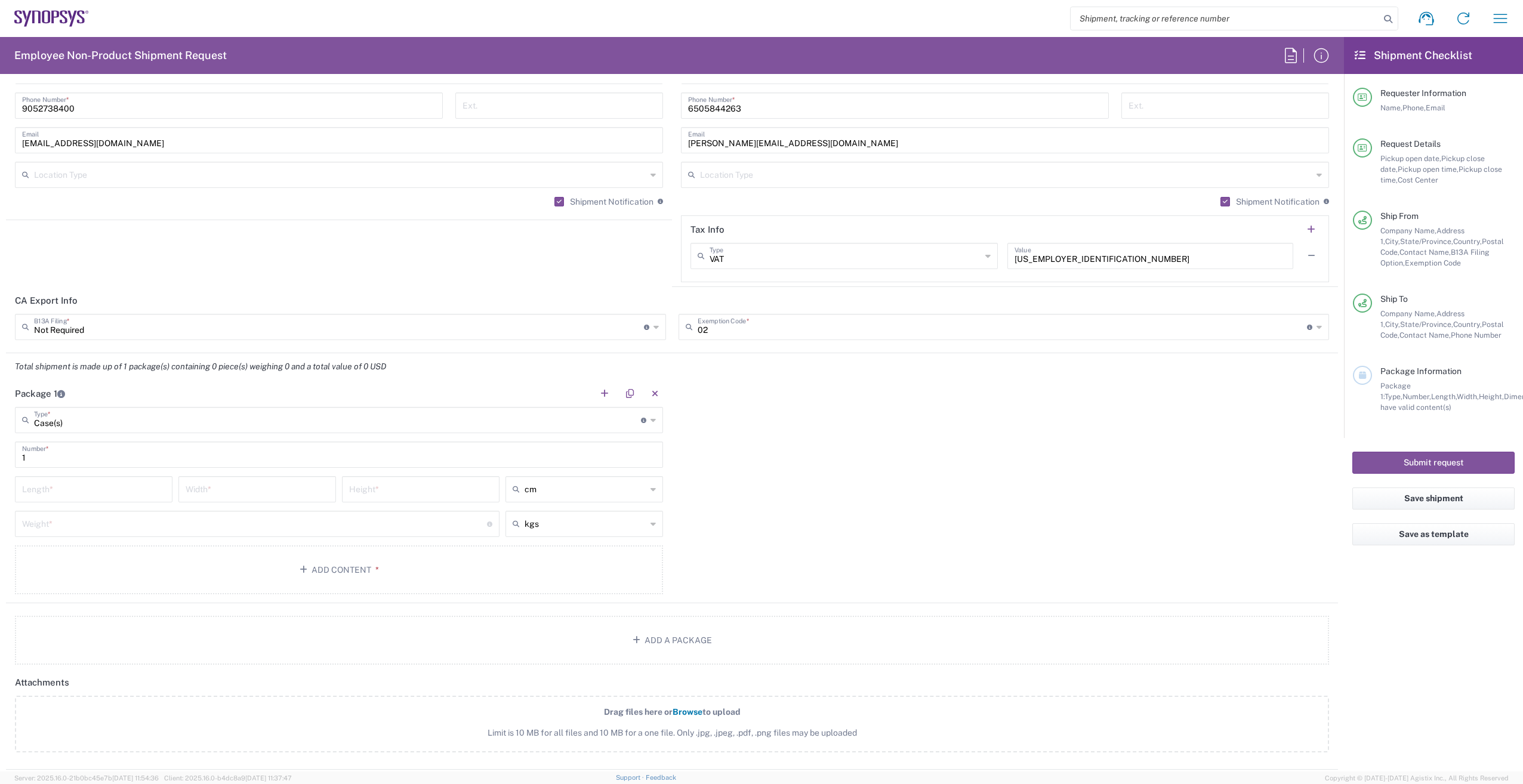
click at [84, 489] on input "number" at bounding box center [93, 488] width 143 height 21
click at [101, 487] on input "number" at bounding box center [93, 488] width 143 height 21
type input "49"
click at [231, 492] on input "number" at bounding box center [257, 488] width 143 height 21
type input "39"
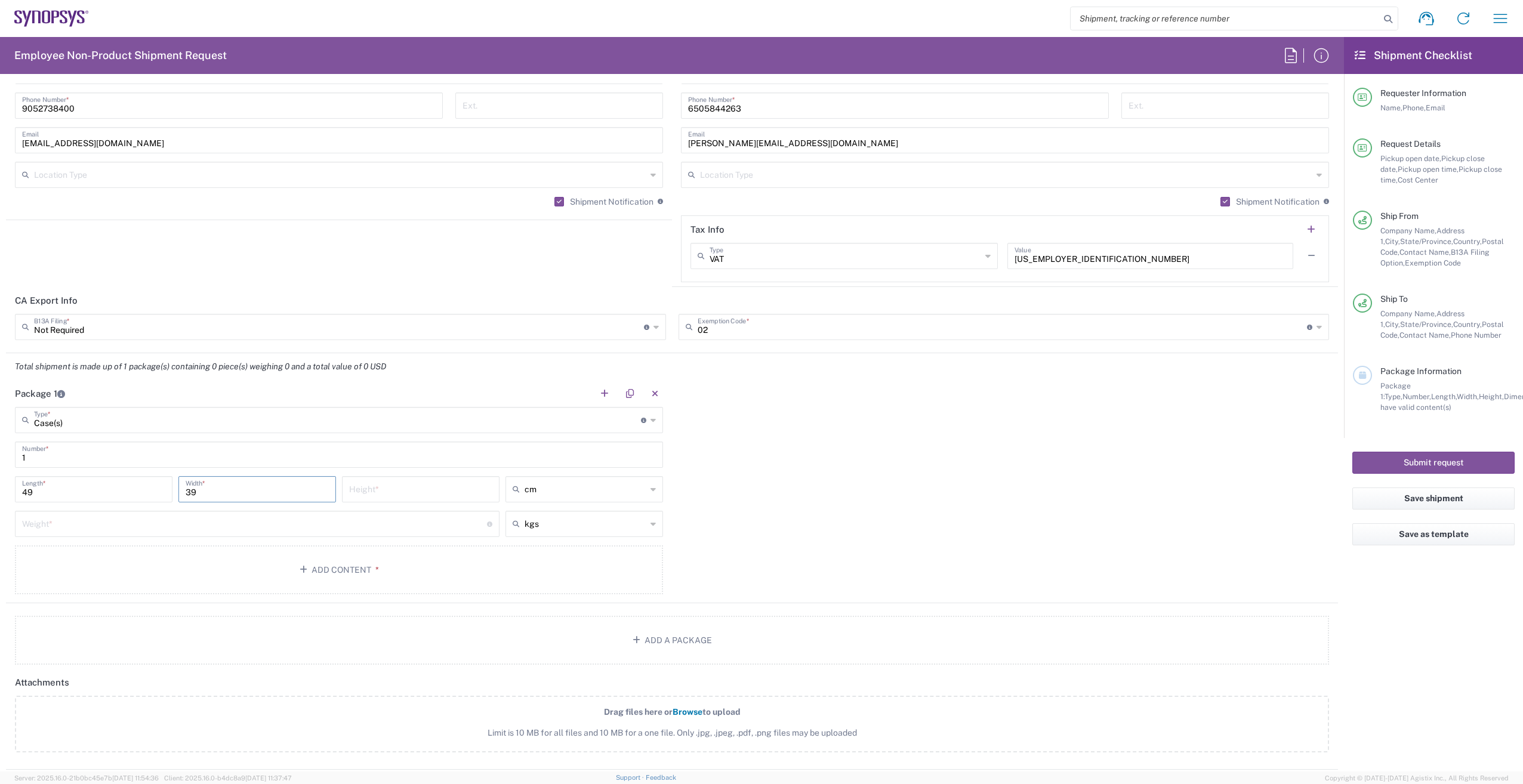
click at [389, 490] on input "number" at bounding box center [420, 488] width 143 height 21
type input "19"
click at [240, 519] on input "number" at bounding box center [255, 522] width 465 height 21
type input "10"
click at [290, 579] on button "Add Content *" at bounding box center [338, 570] width 648 height 49
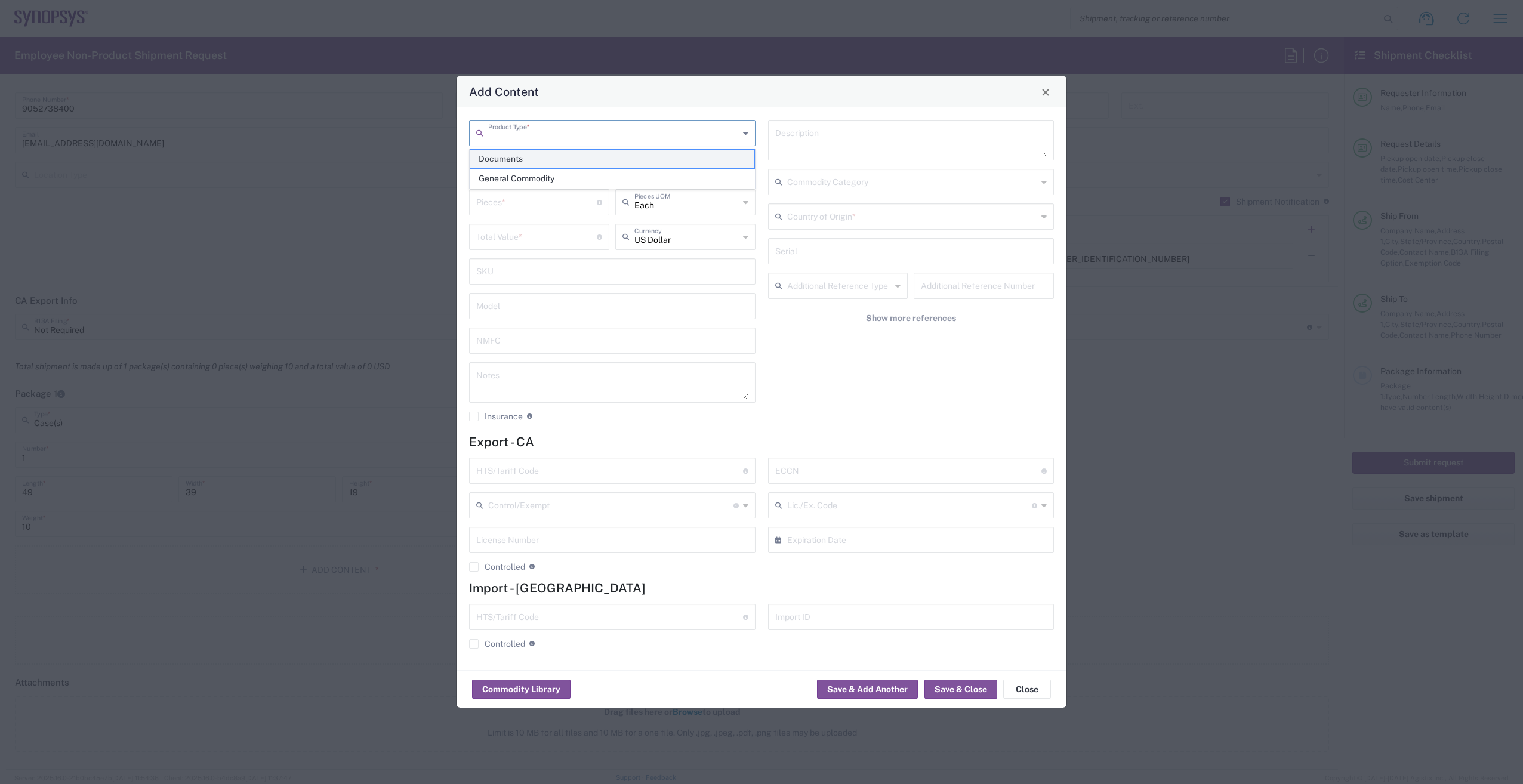
drag, startPoint x: 539, startPoint y: 130, endPoint x: 571, endPoint y: 161, distance: 44.6
click at [539, 129] on input "text" at bounding box center [613, 132] width 251 height 21
click at [561, 183] on span "General Commodity" at bounding box center [612, 179] width 284 height 18
type input "General Commodity"
click at [537, 170] on input "text" at bounding box center [612, 166] width 272 height 21
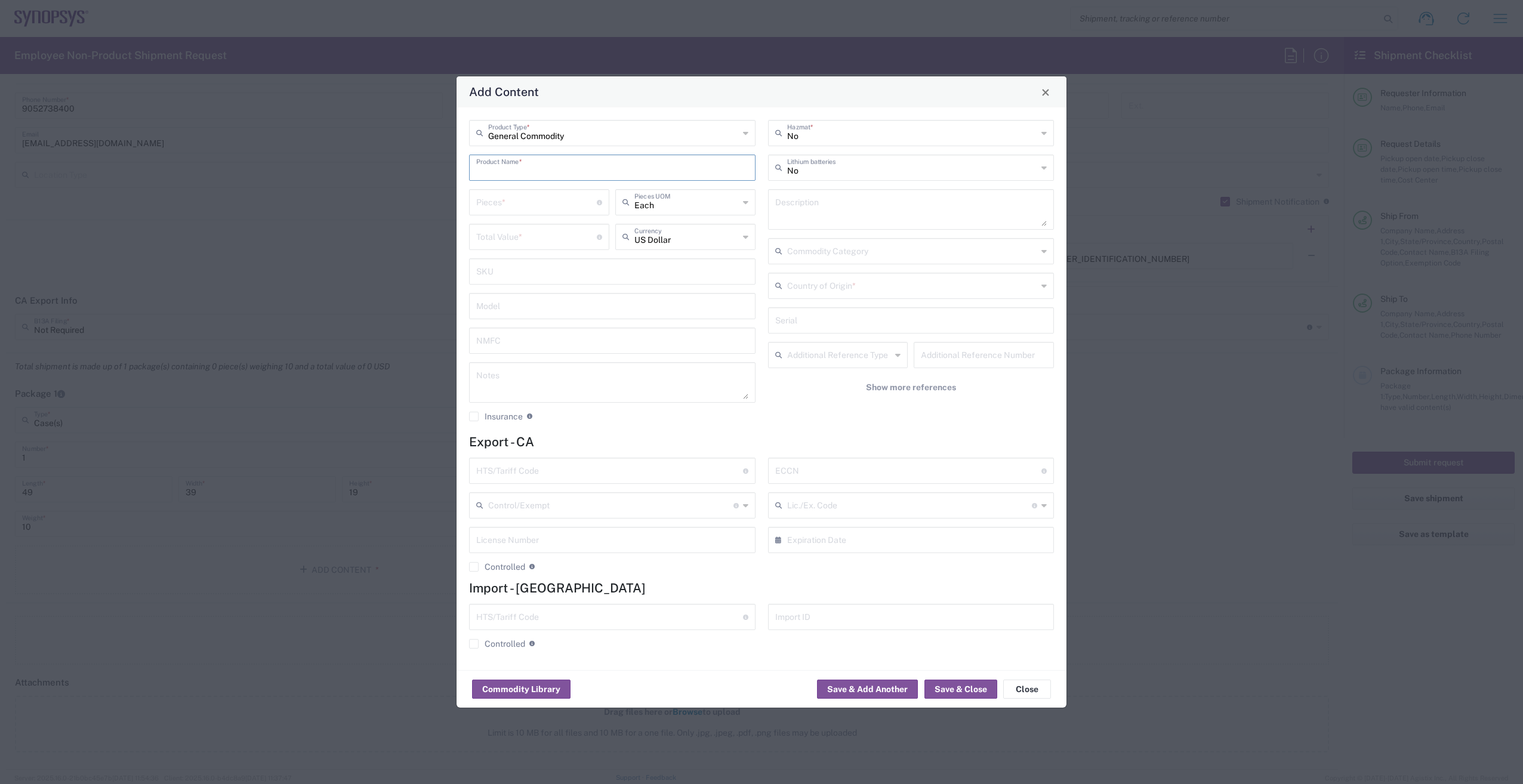
paste input "PHY HW Board 224G Electrical HW"
type input "PHY HW Board 224G Electrical HW KIT"
click at [521, 198] on input "number" at bounding box center [536, 201] width 121 height 21
type input "1"
click at [519, 306] on input "text" at bounding box center [612, 304] width 272 height 21
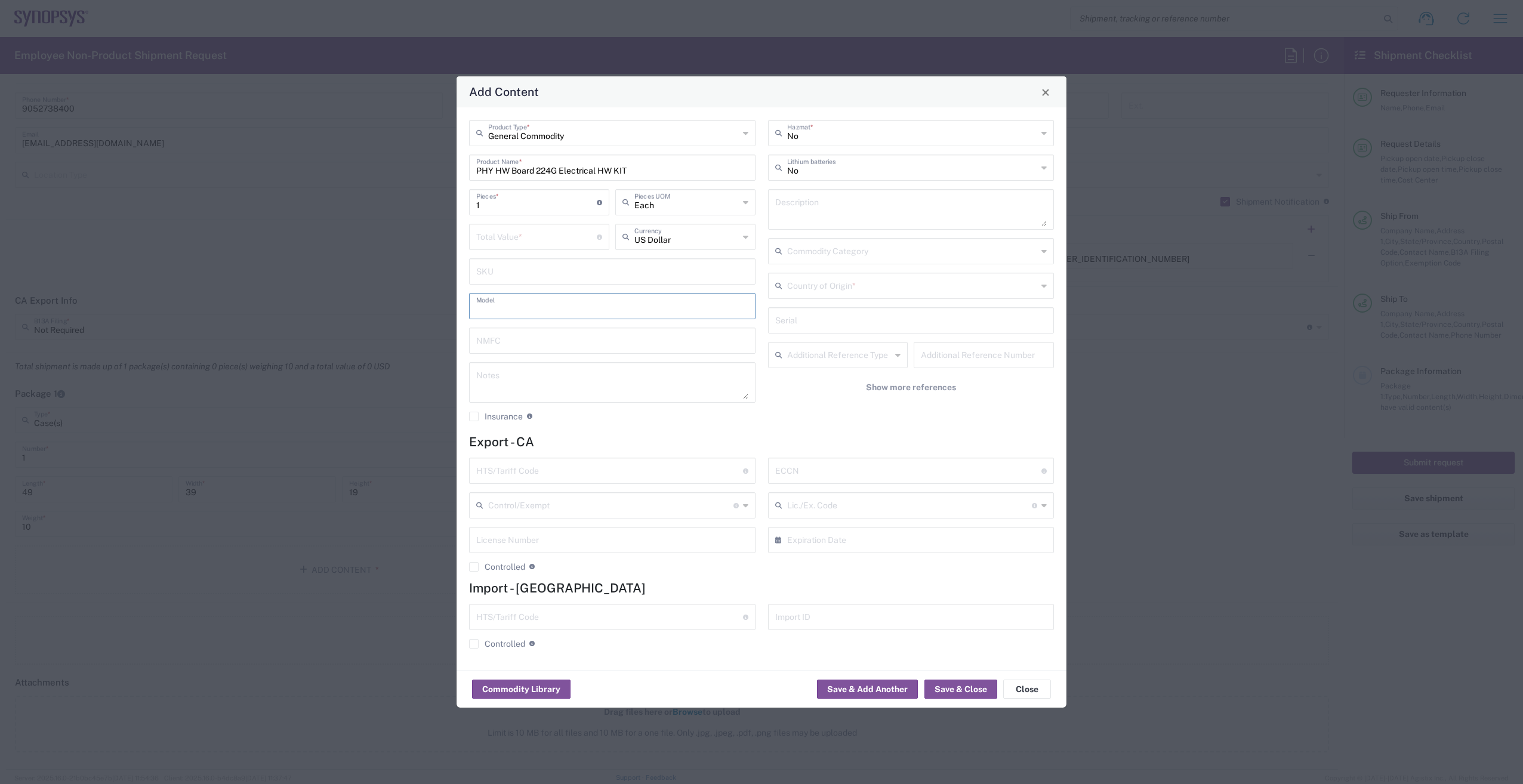
paste input "PHY HW Board 224G Electrical HW"
type input "PHY HW Board 224G Electrical HW KIT"
click at [584, 468] on input "text" at bounding box center [609, 470] width 267 height 21
click at [522, 472] on input "text" at bounding box center [609, 470] width 267 height 21
paste input "8473.30.2000"
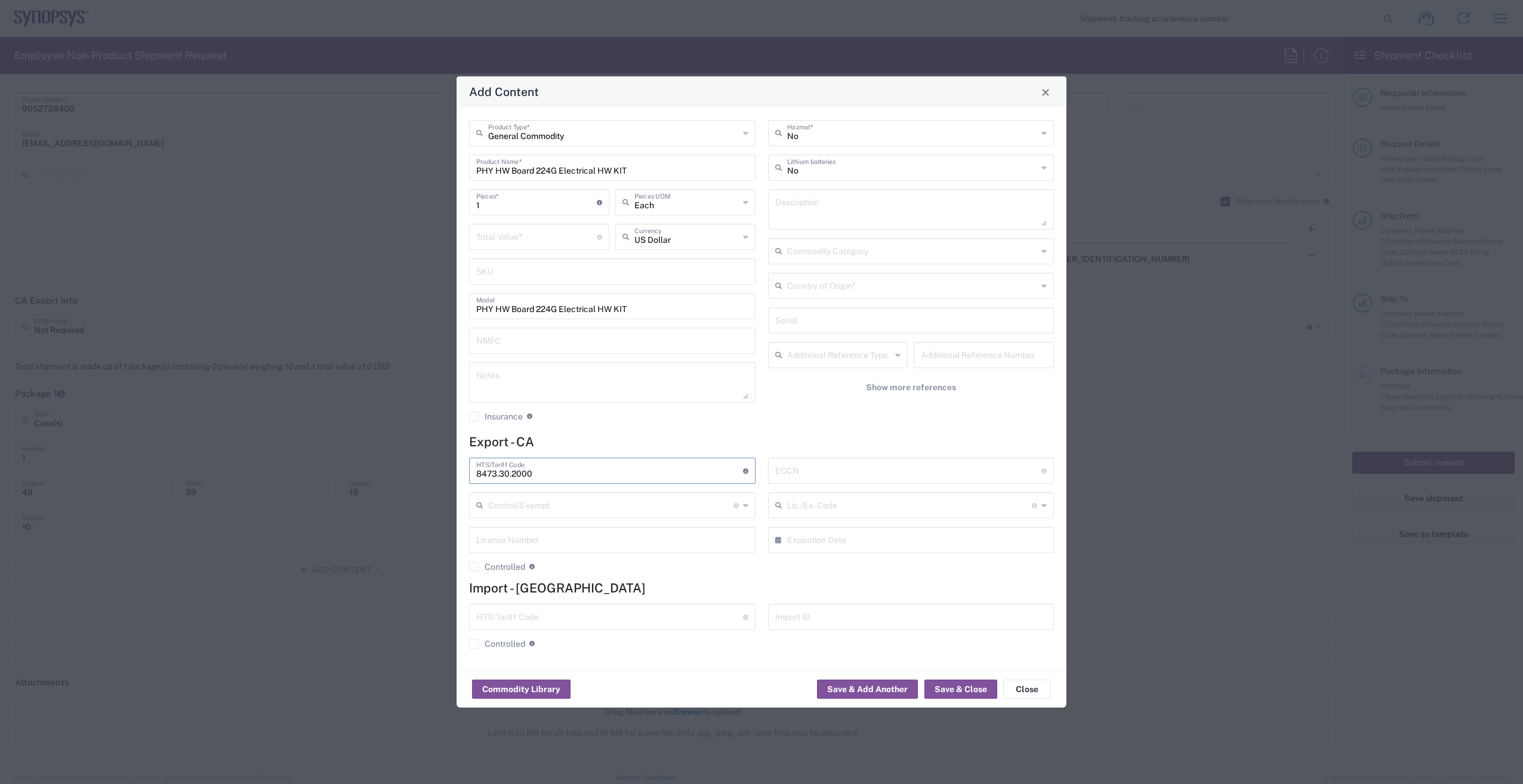
type input "8473.30.2000"
click at [528, 620] on input "text" at bounding box center [609, 616] width 267 height 21
paste input "8473.30.2000"
type input "8473.30.2000"
click at [849, 471] on input "text" at bounding box center [908, 470] width 267 height 21
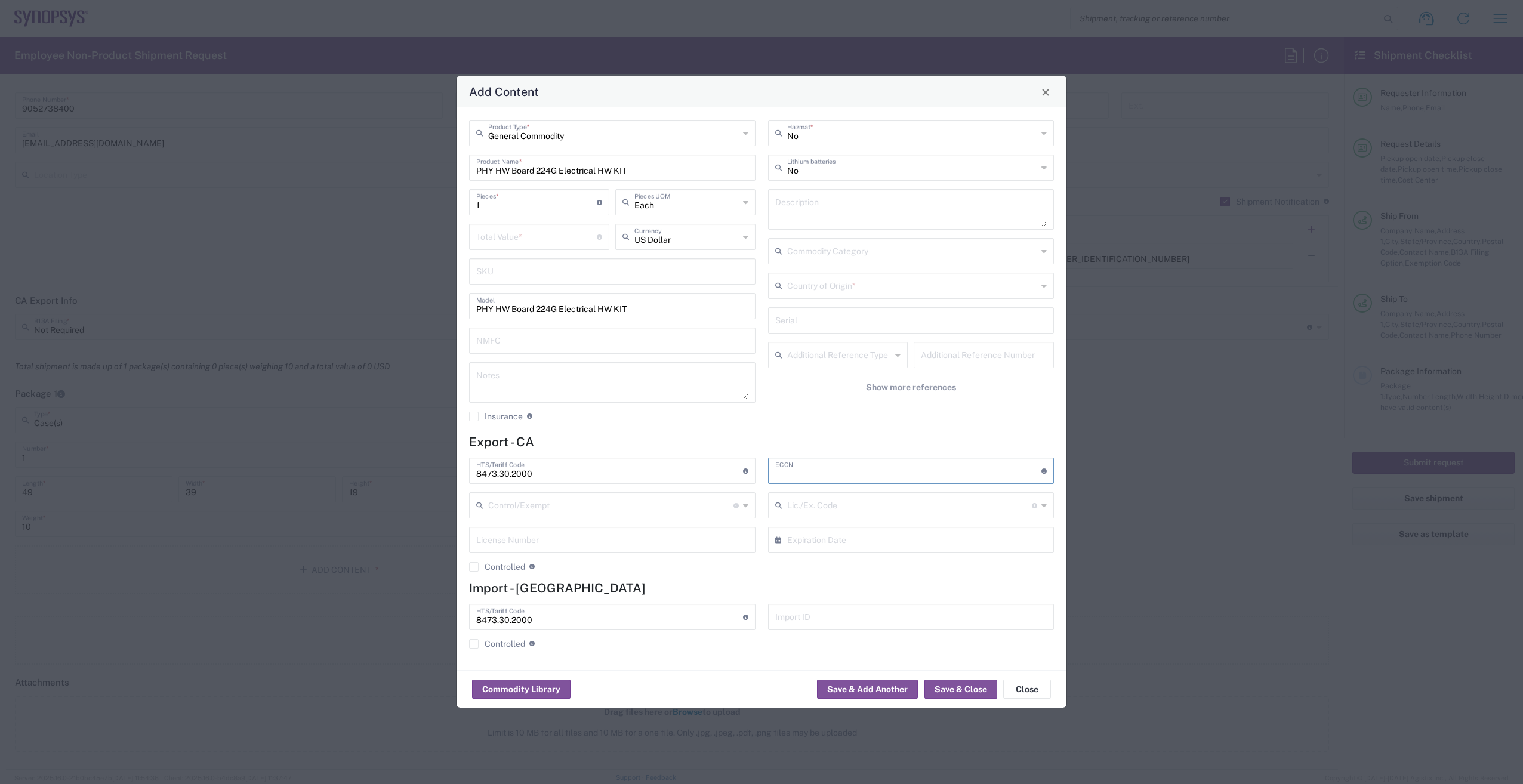
paste input "5A991.b"
type input "5A991.b"
click at [509, 237] on input "number" at bounding box center [536, 236] width 121 height 21
paste input "10244.22"
type input "10244.22"
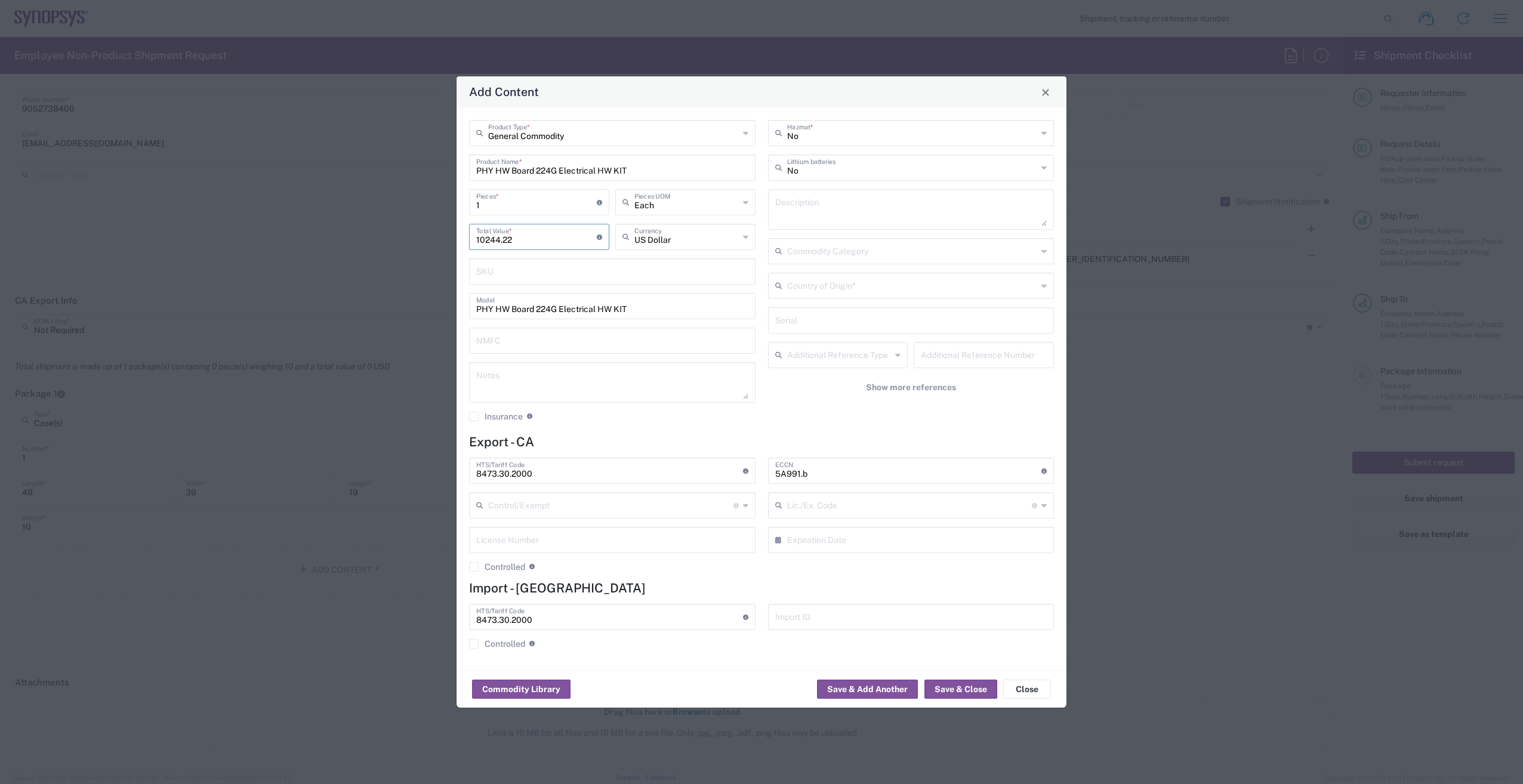
drag, startPoint x: 1292, startPoint y: 297, endPoint x: 1261, endPoint y: 297, distance: 31.0
click at [1290, 297] on div "Add Content General Commodity Product Type * PHY HW Board 224G Electrical HW KI…" at bounding box center [761, 392] width 1523 height 784
click at [1043, 164] on icon at bounding box center [1043, 168] width 5 height 19
click at [1179, 240] on div "Add Content General Commodity Product Type * PHY HW Board 224G Electrical HW KI…" at bounding box center [761, 392] width 1523 height 784
type input "No"
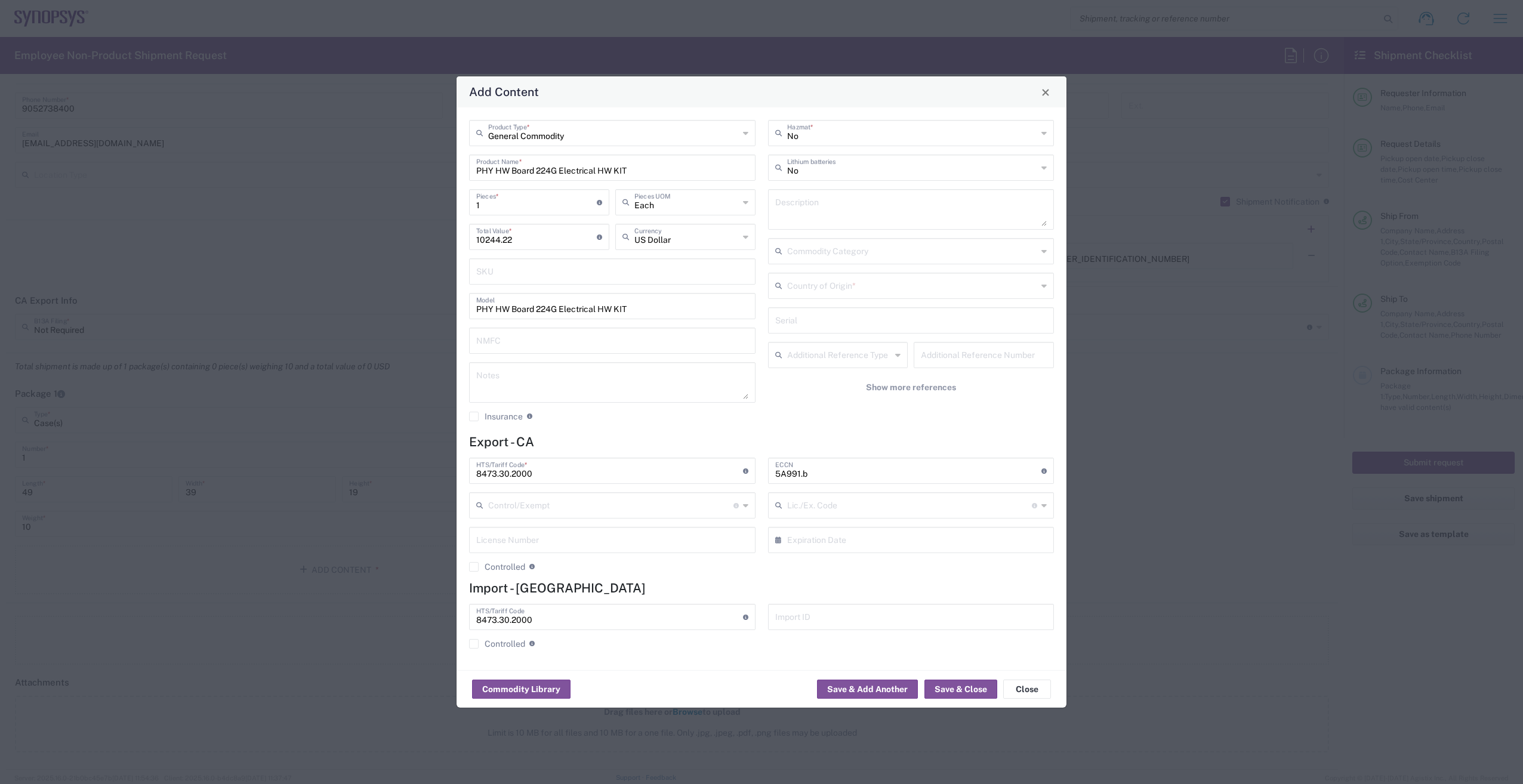
click at [1046, 281] on div "Country of Origin *" at bounding box center [911, 285] width 286 height 26
click at [872, 370] on span "[GEOGRAPHIC_DATA]" at bounding box center [910, 376] width 284 height 18
type input "[GEOGRAPHIC_DATA]"
click at [954, 688] on button "Save & Close" at bounding box center [960, 688] width 73 height 19
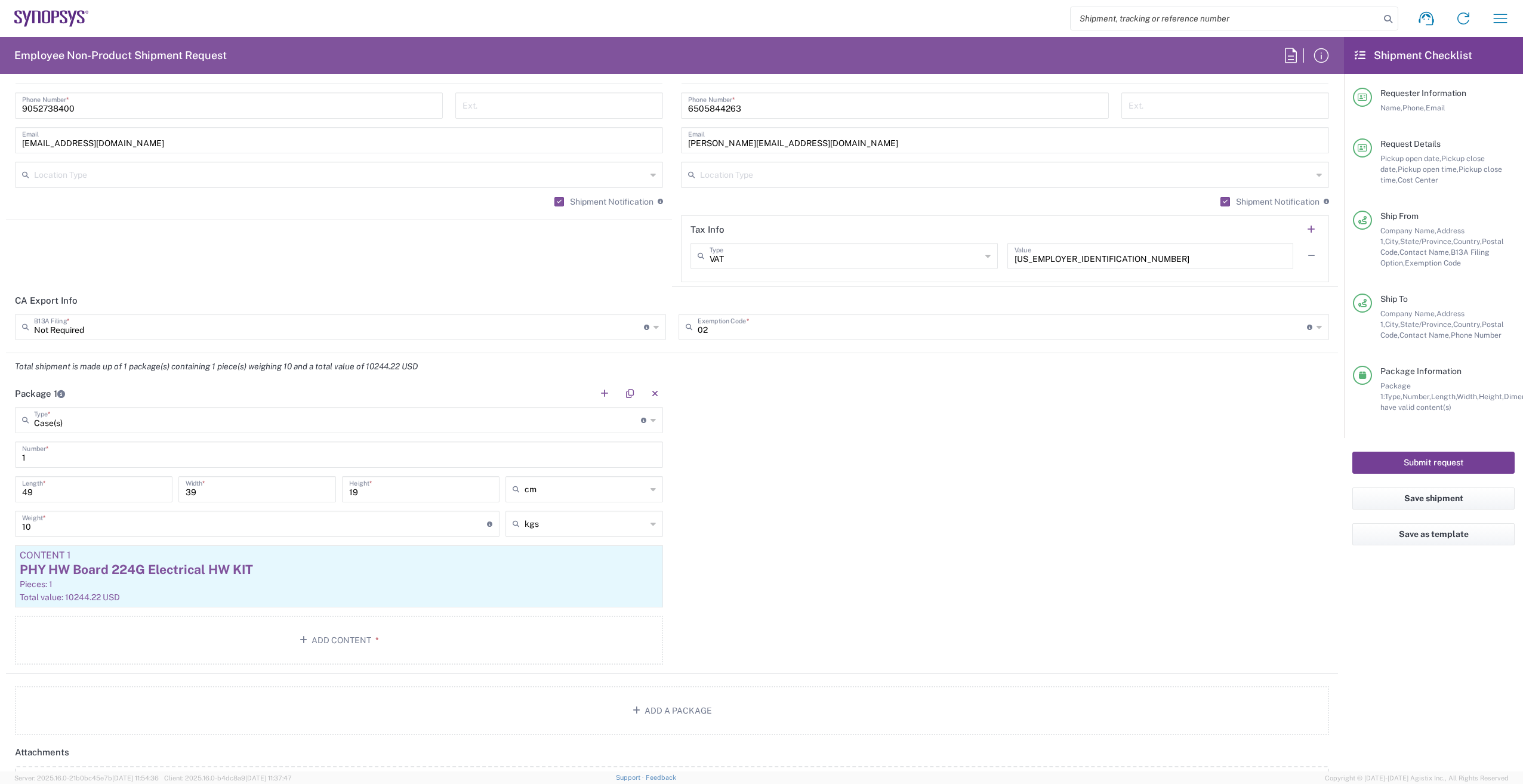
click at [1425, 467] on button "Submit request" at bounding box center [1433, 462] width 162 height 22
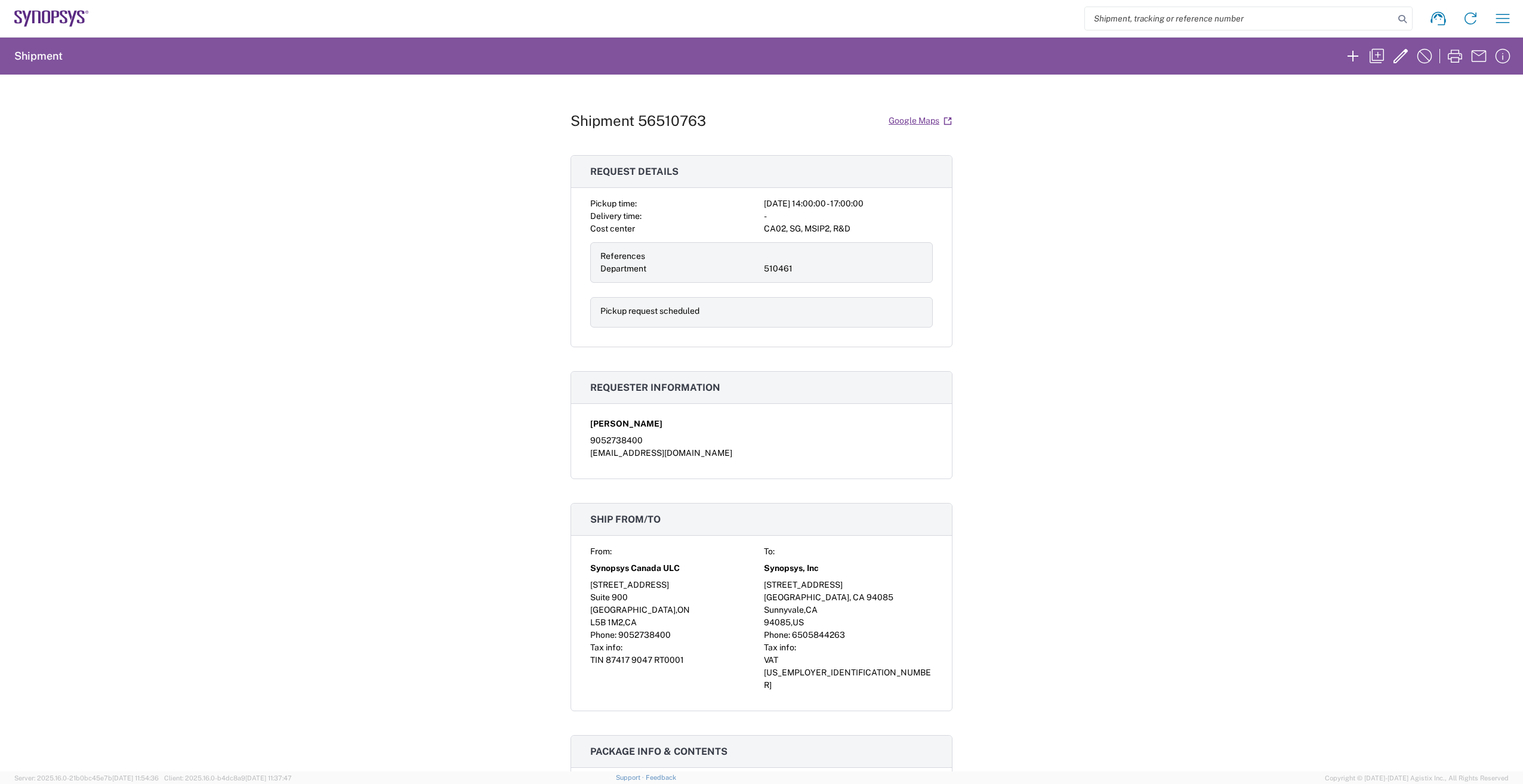
click at [577, 119] on h1 "Shipment 56510763" at bounding box center [638, 121] width 135 height 18
drag, startPoint x: 565, startPoint y: 115, endPoint x: 712, endPoint y: 118, distance: 147.0
click at [712, 118] on div "Shipment 56510763 Google Maps" at bounding box center [761, 120] width 382 height 21
drag, startPoint x: 712, startPoint y: 118, endPoint x: 620, endPoint y: 117, distance: 92.0
copy h1 "Shipment 56510763"
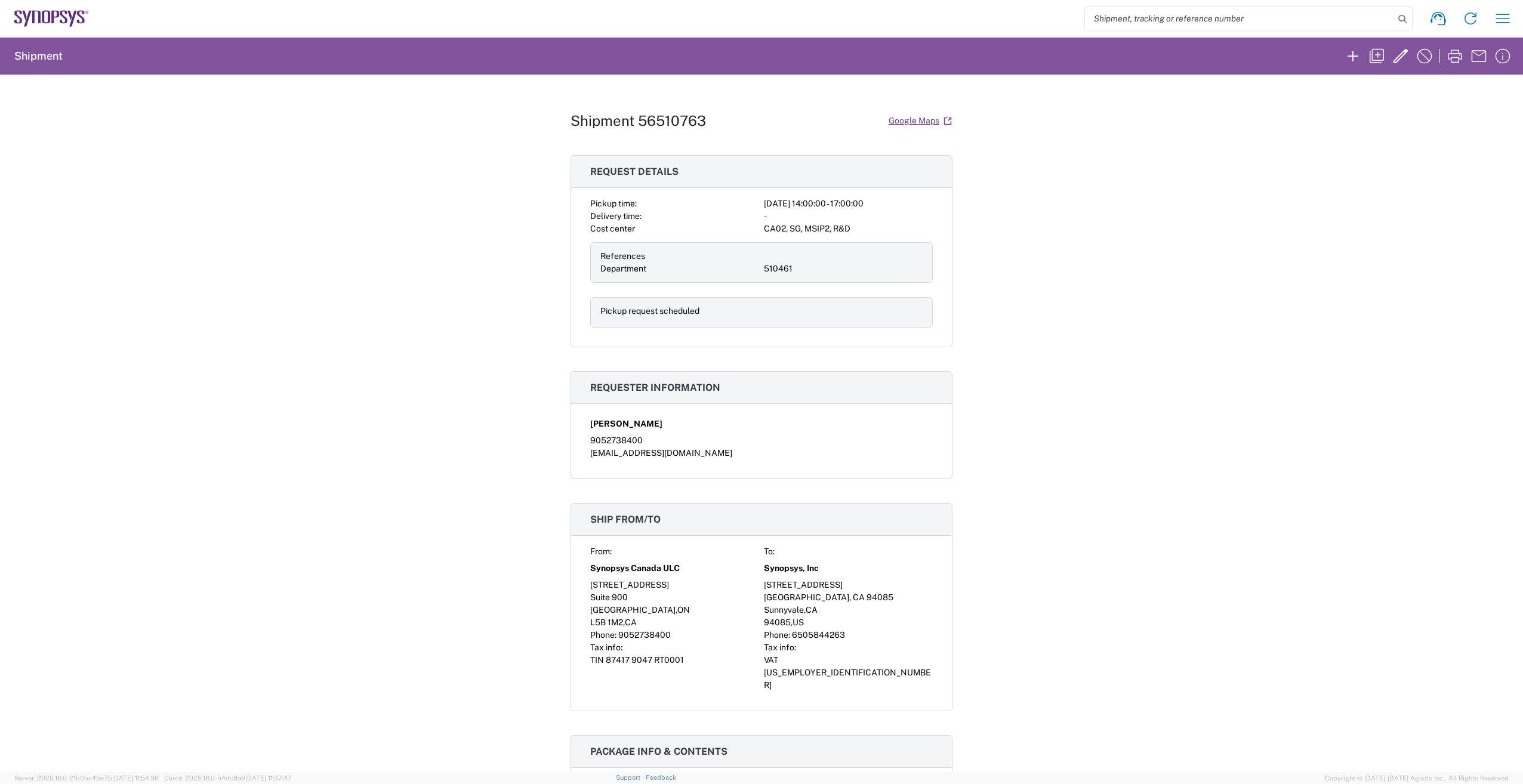
click at [1213, 207] on div "Shipment 56510763 Google Maps Request details Pickup time: [DATE] 14:00:00 - 17…" at bounding box center [761, 422] width 1523 height 697
